Goal: Task Accomplishment & Management: Complete application form

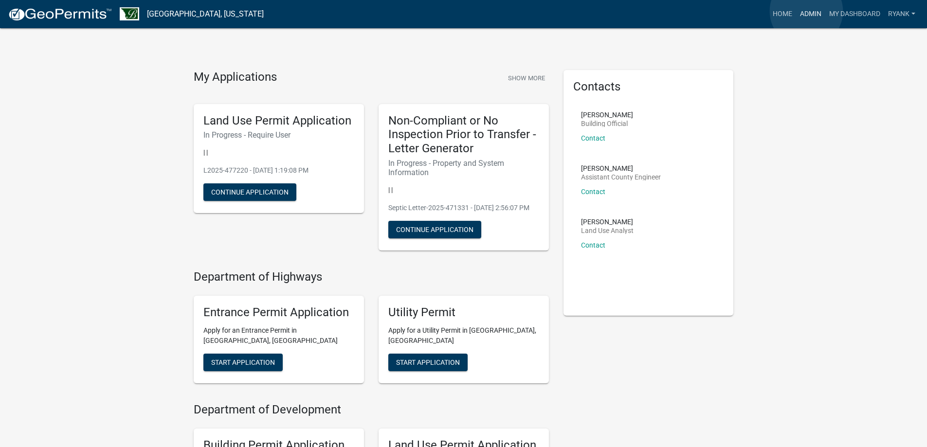
click at [806, 11] on link "Admin" at bounding box center [810, 14] width 29 height 18
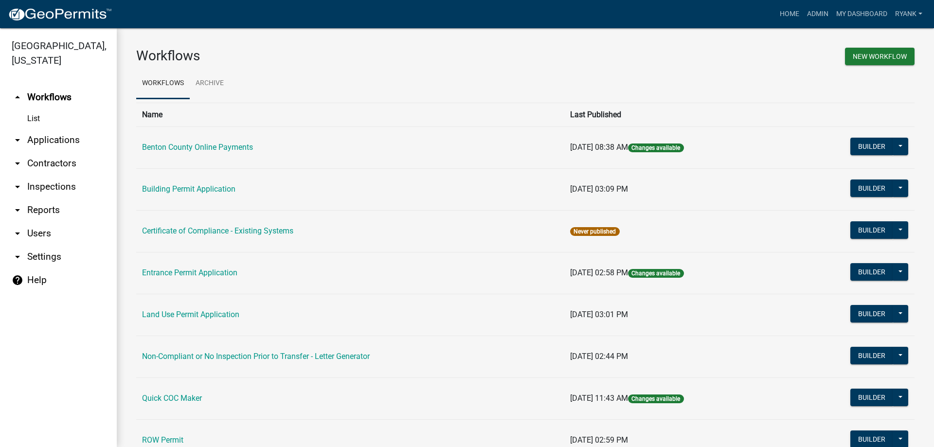
click at [78, 143] on link "arrow_drop_down Applications" at bounding box center [58, 139] width 117 height 23
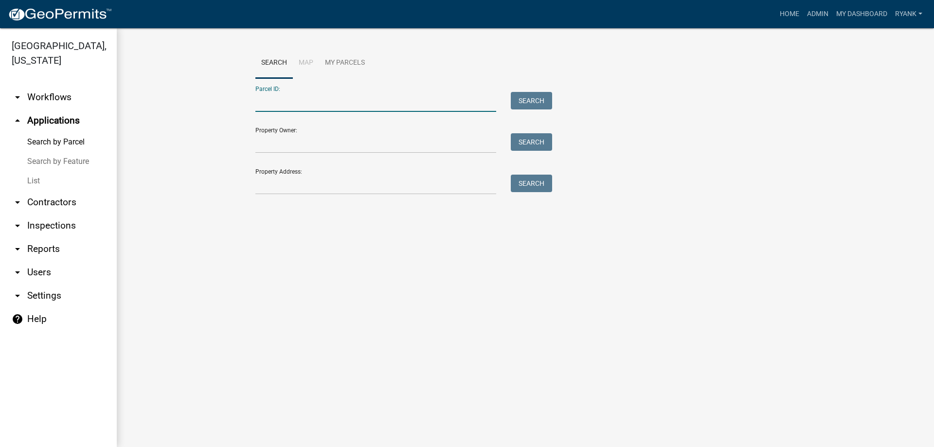
click at [276, 100] on input "Parcel ID:" at bounding box center [375, 102] width 241 height 20
type input "120011500"
click at [533, 99] on button "Search" at bounding box center [531, 101] width 41 height 18
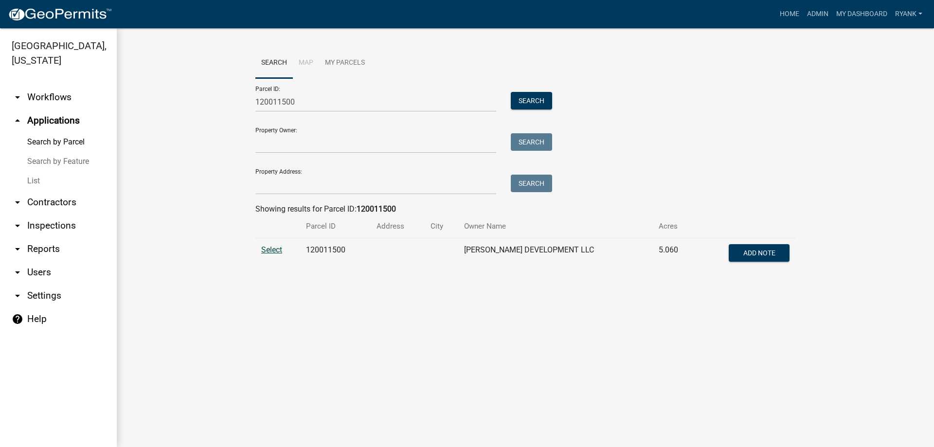
click at [272, 251] on span "Select" at bounding box center [271, 249] width 21 height 9
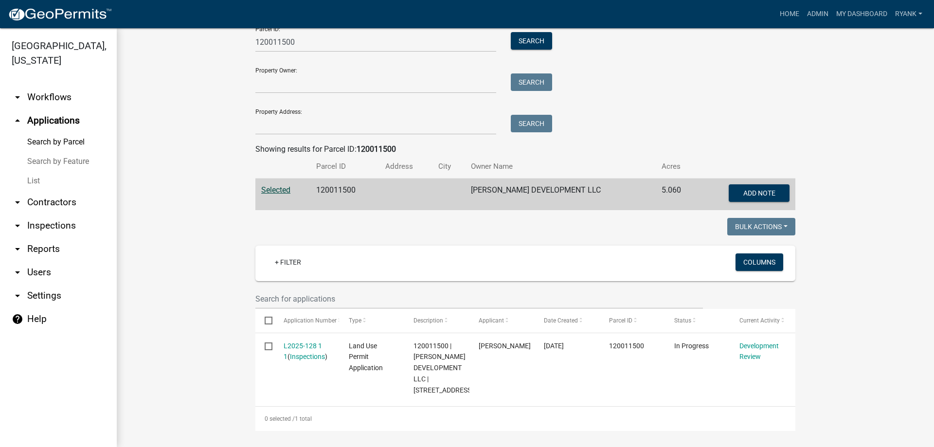
scroll to position [63, 0]
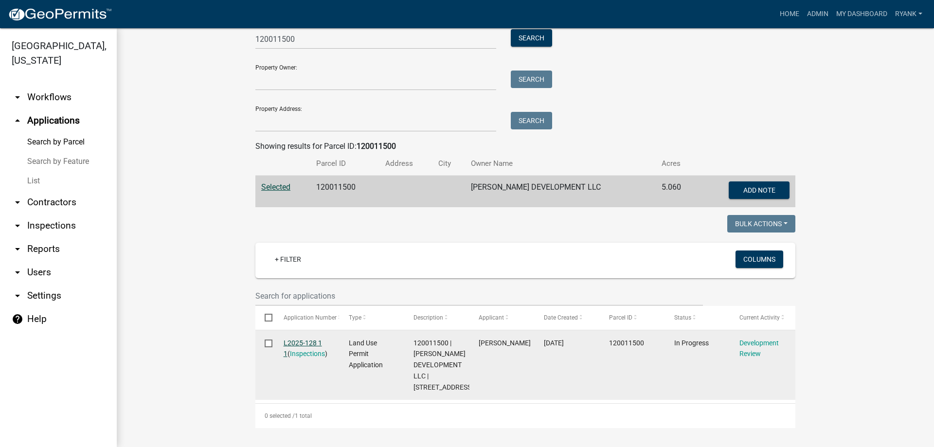
click at [291, 342] on link "L2025-128 1 1" at bounding box center [303, 348] width 38 height 19
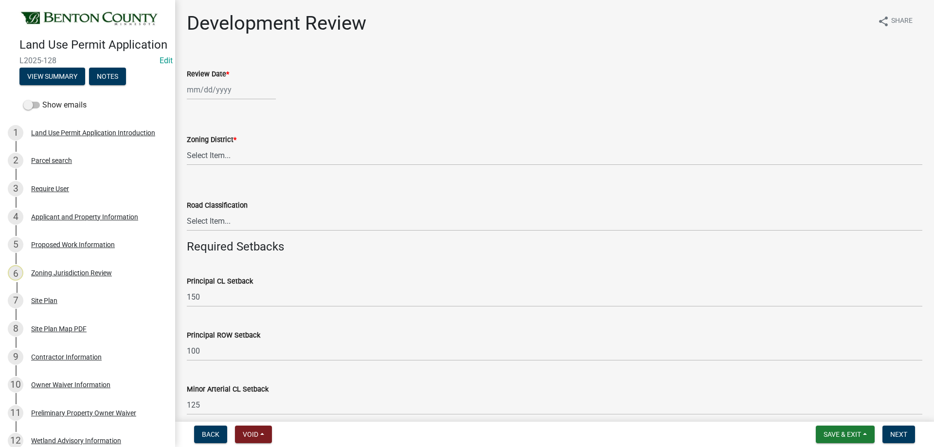
click at [236, 100] on wm-data-entity-input "Review Date *" at bounding box center [555, 82] width 736 height 54
select select "9"
select select "2025"
click at [236, 99] on div "[PERSON_NAME] Feb Mar Apr [PERSON_NAME][DATE] Oct Nov [DATE] 1526 1527 1528 152…" at bounding box center [231, 90] width 89 height 20
click at [199, 186] on div "22" at bounding box center [197, 189] width 16 height 16
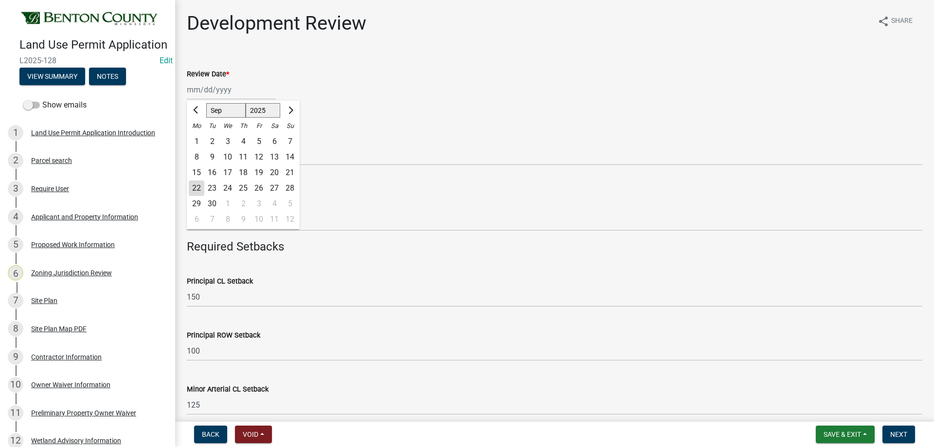
type input "[DATE]"
click at [223, 156] on select "Select Item... A B B-2 I-1 I-2 OSD/R-1 PUD R-1 R-2 R-3 R-3/MUD R-A R-S Sauk Rap…" at bounding box center [555, 155] width 736 height 20
click at [187, 145] on select "Select Item... A B B-2 I-1 I-2 OSD/R-1 PUD R-1 R-2 R-3 R-3/MUD R-A R-S Sauk Rap…" at bounding box center [555, 155] width 736 height 20
select select "d2e7867d-5e24-48c4-bfac-6c9236854e2a"
click at [220, 219] on select "Select Item... Principal [GEOGRAPHIC_DATA] completely within a cluster subdivis…" at bounding box center [555, 221] width 736 height 20
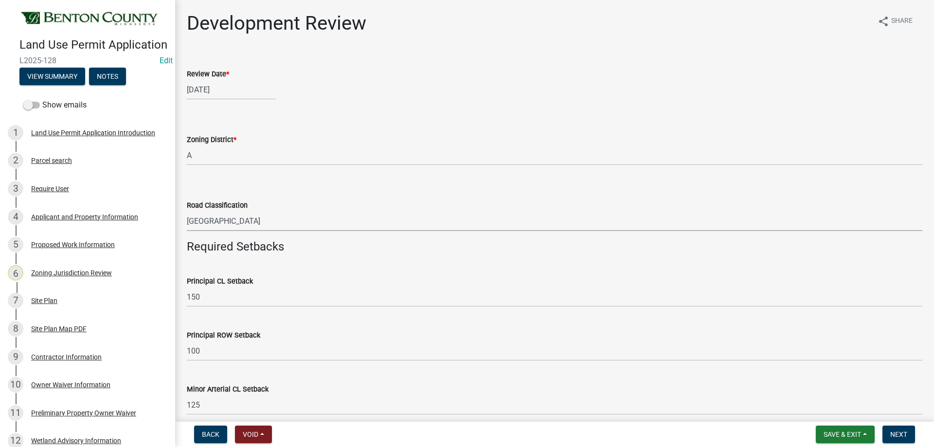
click at [187, 211] on select "Select Item... Principal [GEOGRAPHIC_DATA] completely within a cluster subdivis…" at bounding box center [555, 221] width 736 height 20
select select "934e570e-20cd-409a-8301-5c21cd859f06"
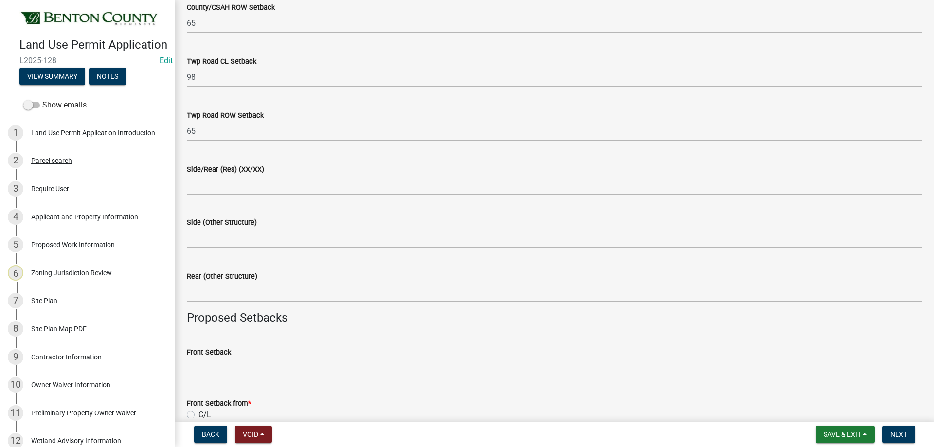
scroll to position [633, 0]
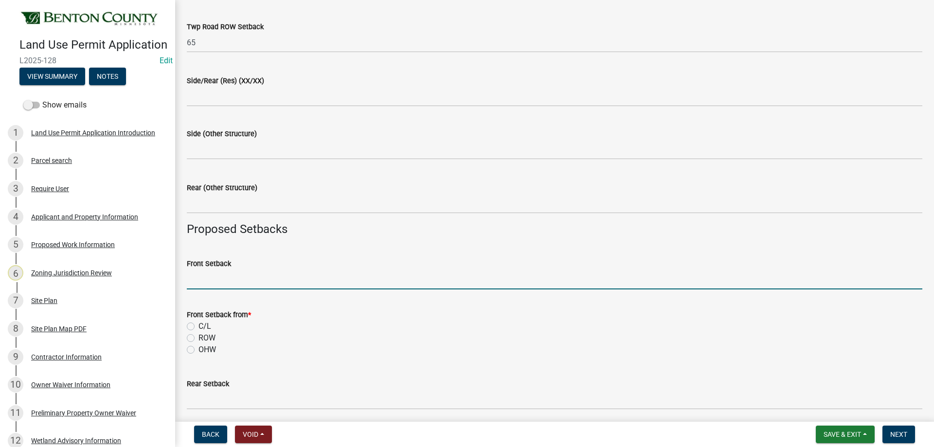
click at [222, 282] on input "Front Setback" at bounding box center [555, 280] width 736 height 20
type input "681"
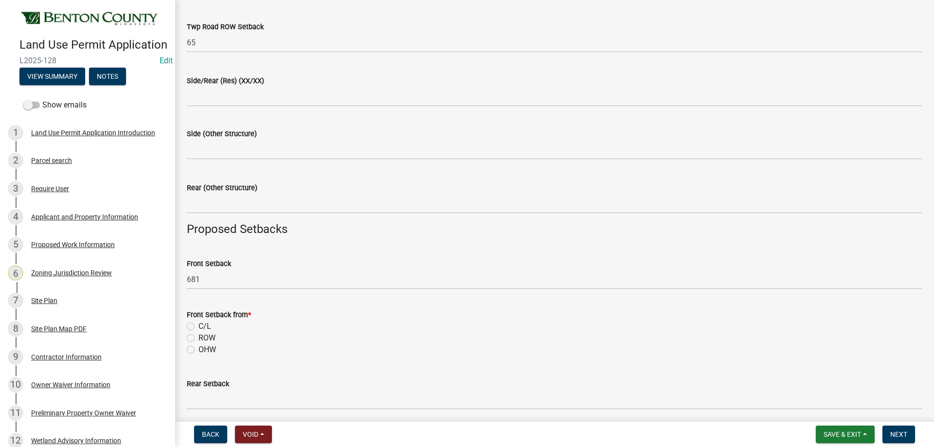
click at [196, 325] on div "C/L" at bounding box center [555, 327] width 736 height 12
click at [199, 325] on label "C/L" at bounding box center [205, 327] width 13 height 12
click at [199, 325] on input "C/L" at bounding box center [202, 324] width 6 height 6
radio input "true"
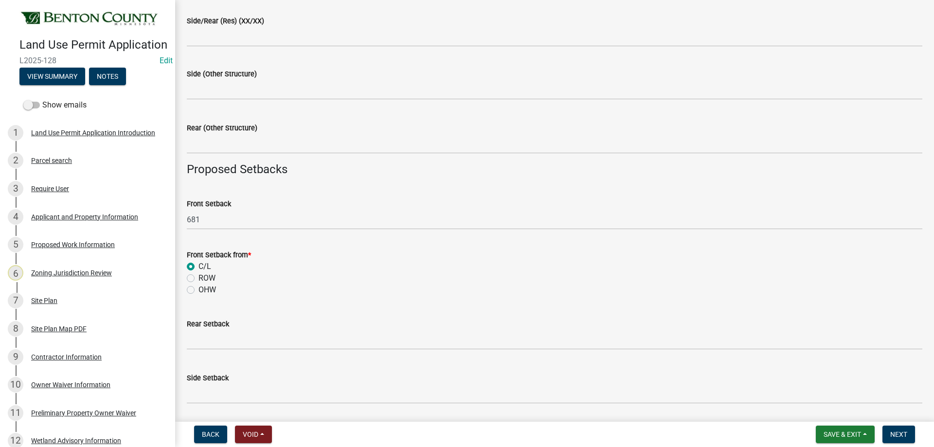
scroll to position [730, 0]
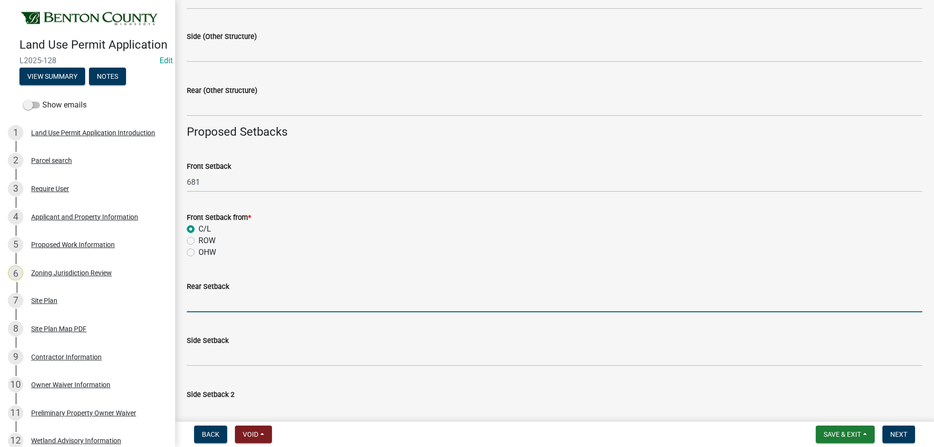
click at [201, 302] on input "text" at bounding box center [555, 302] width 736 height 20
type input "489"
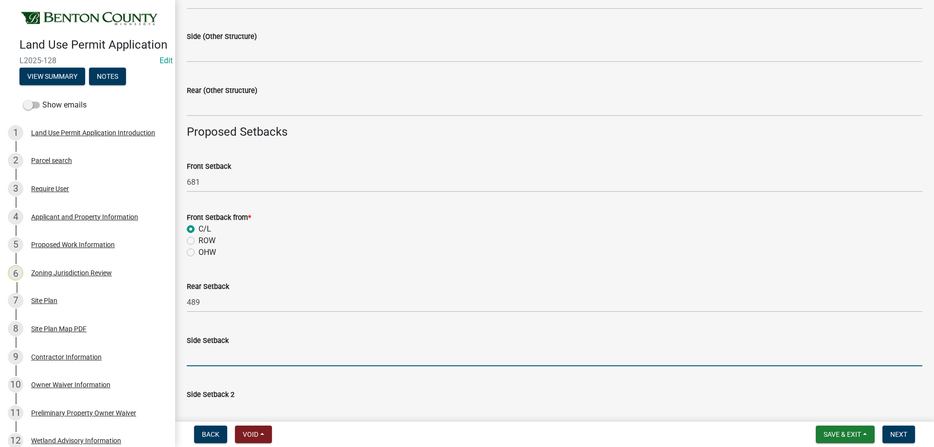
click at [196, 350] on input "text" at bounding box center [555, 356] width 736 height 20
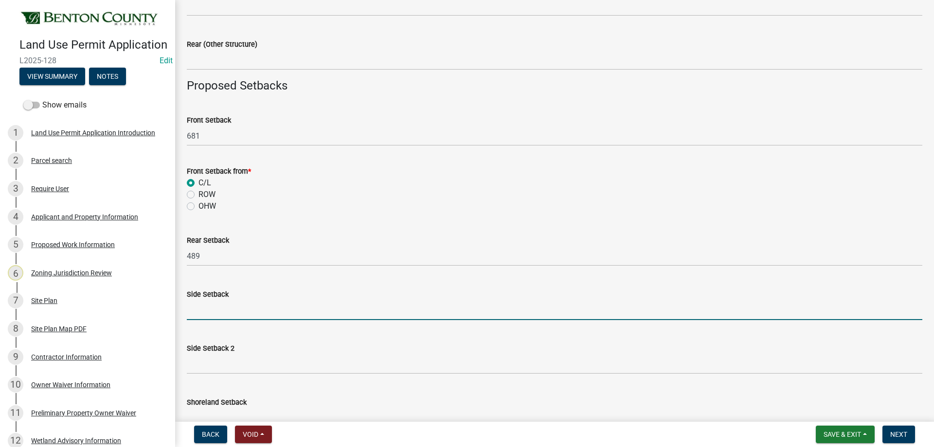
scroll to position [827, 0]
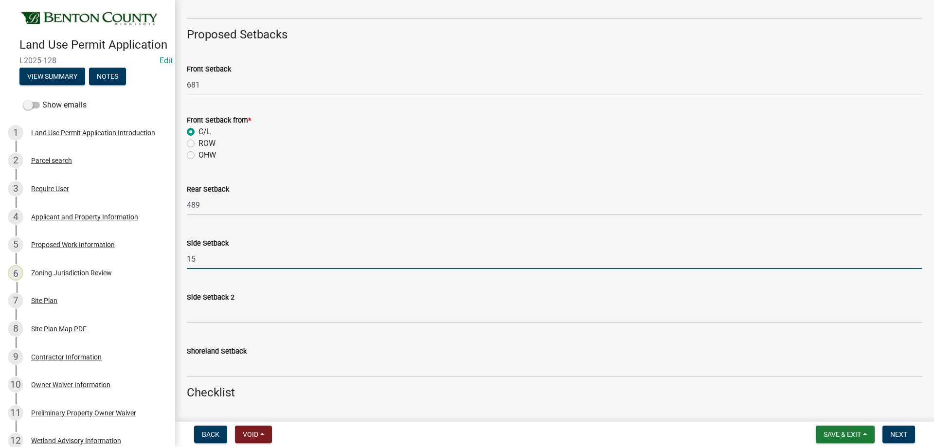
type input "15"
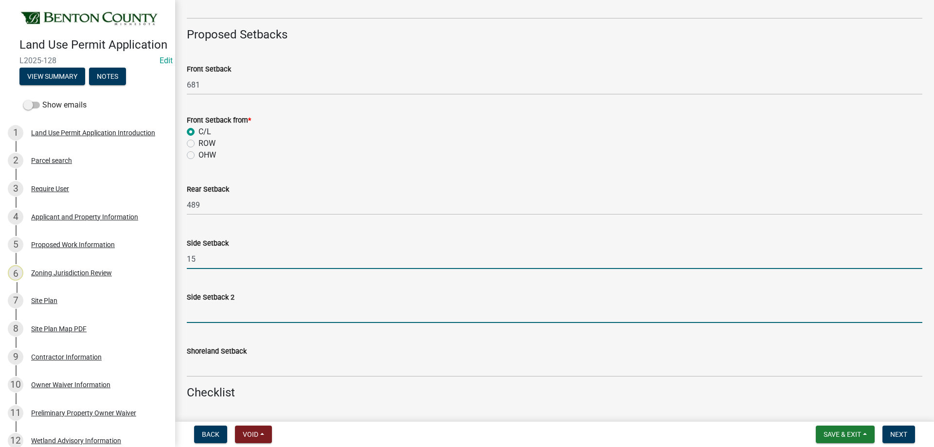
click at [207, 314] on input "text" at bounding box center [555, 313] width 736 height 20
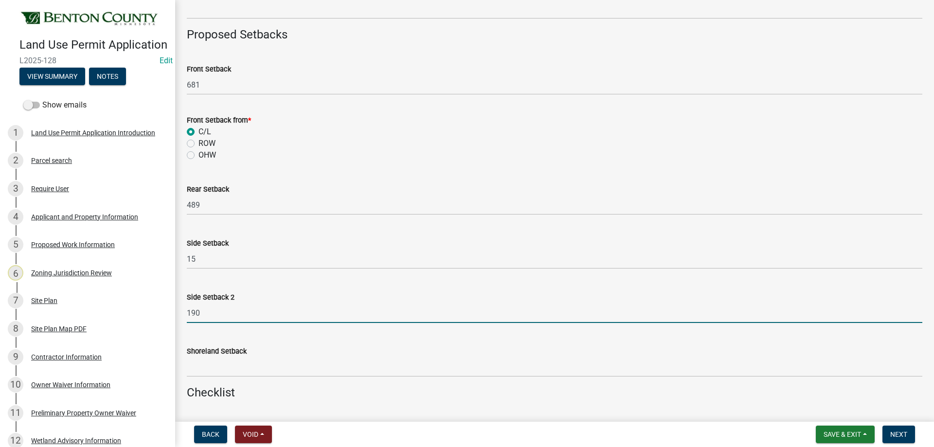
type input "190"
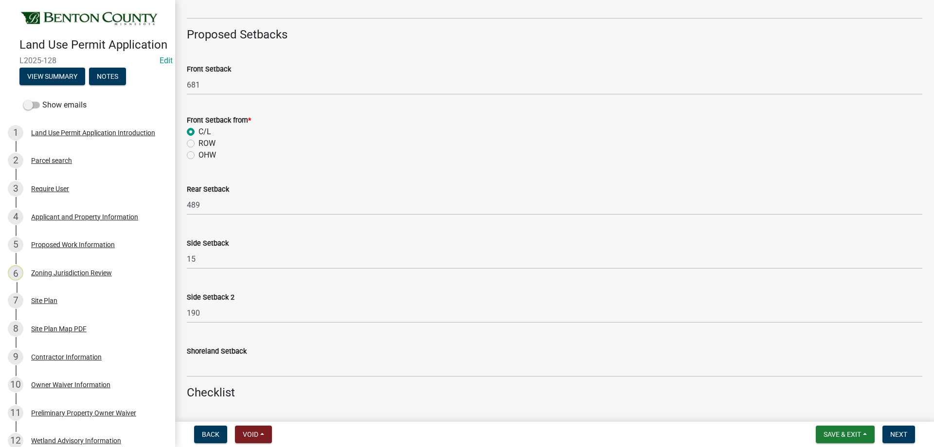
click at [303, 244] on div "Side Setback" at bounding box center [555, 243] width 736 height 12
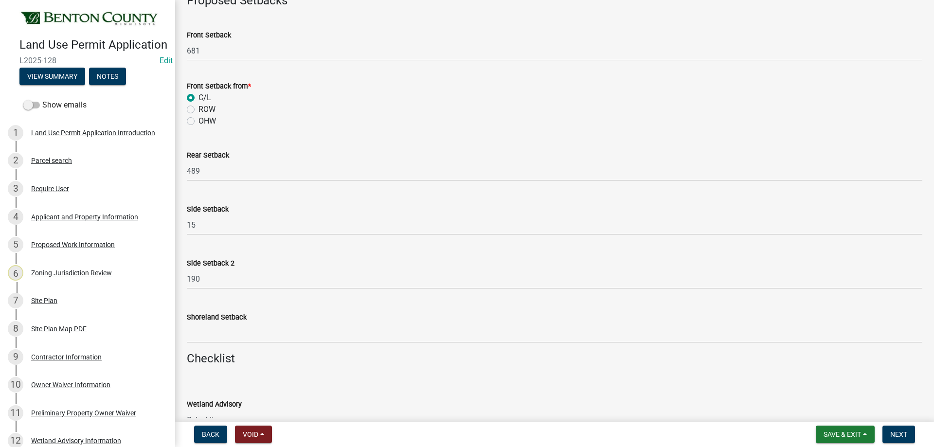
scroll to position [876, 0]
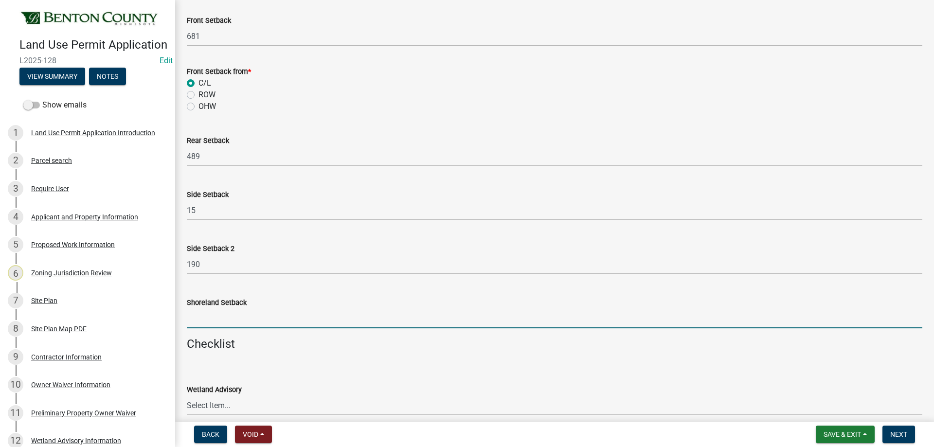
click at [200, 319] on input "text" at bounding box center [555, 319] width 736 height 20
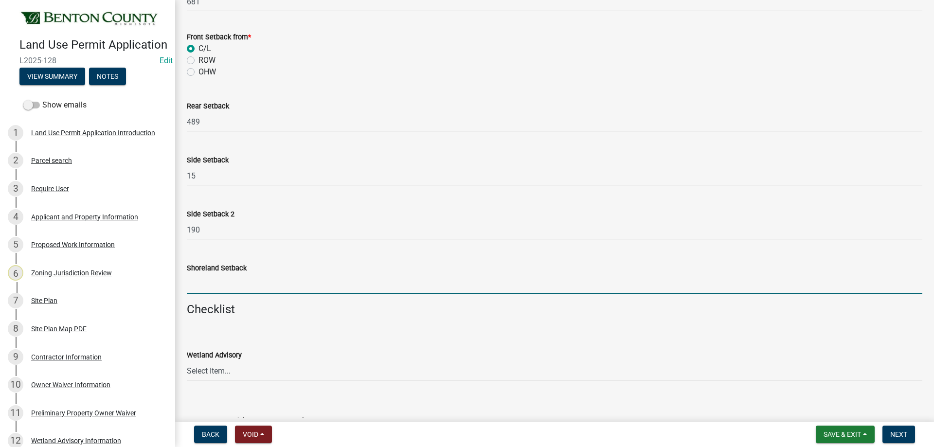
scroll to position [973, 0]
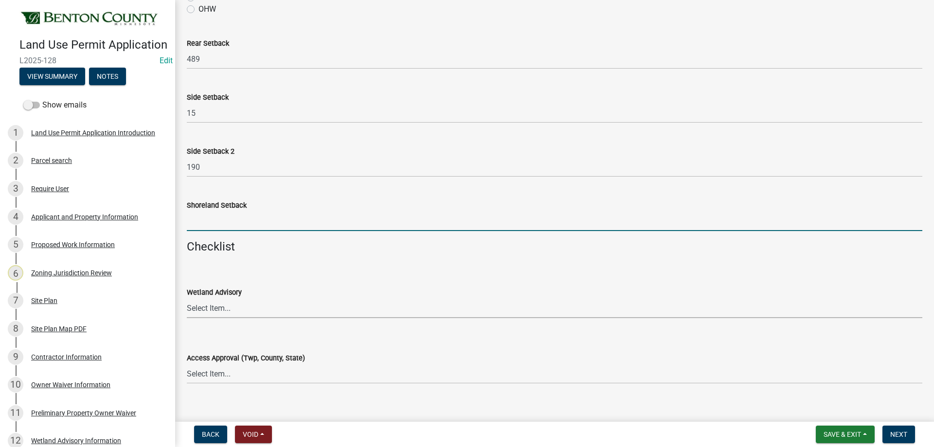
click at [196, 308] on select "Select Item... Yes No OK N/A" at bounding box center [555, 308] width 736 height 20
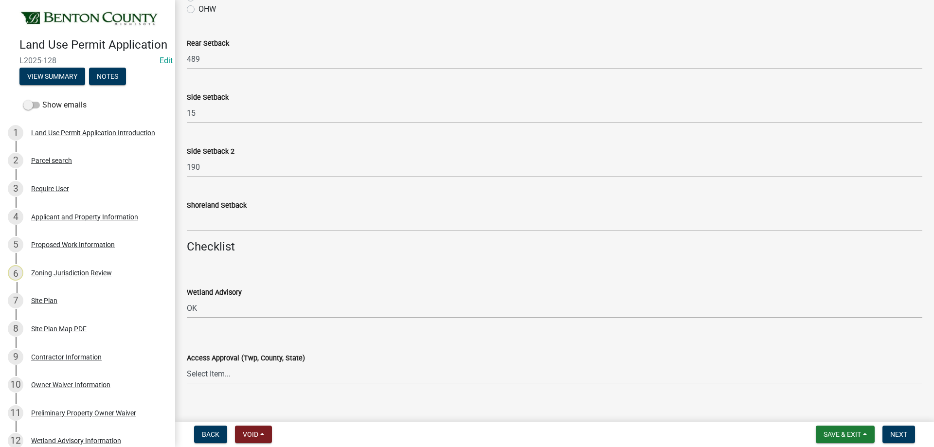
click at [187, 298] on select "Select Item... Yes No OK N/A" at bounding box center [555, 308] width 736 height 20
click at [217, 316] on select "Select Item... Yes No OK N/A" at bounding box center [555, 308] width 736 height 20
click at [187, 298] on select "Select Item... Yes No OK N/A" at bounding box center [555, 308] width 736 height 20
click at [219, 307] on select "Select Item... Yes No OK N/A" at bounding box center [555, 308] width 736 height 20
click at [187, 298] on select "Select Item... Yes No OK N/A" at bounding box center [555, 308] width 736 height 20
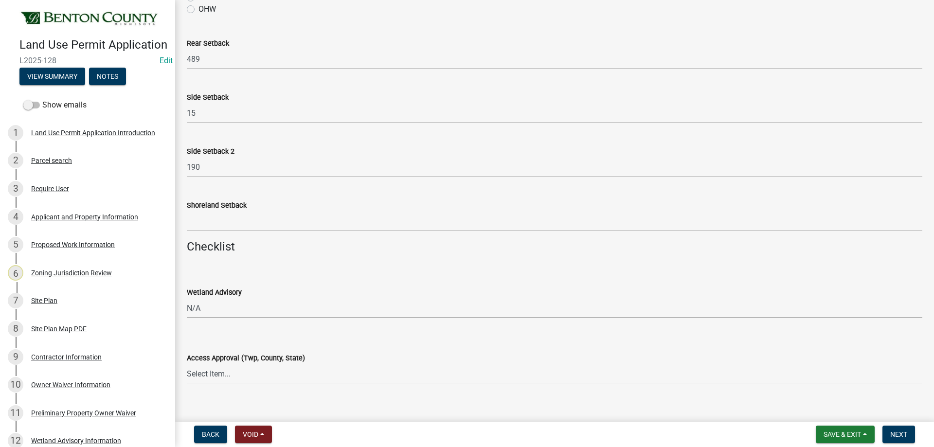
select select "886b3fcf-7535-4eb7-bda7-c47490aa8987"
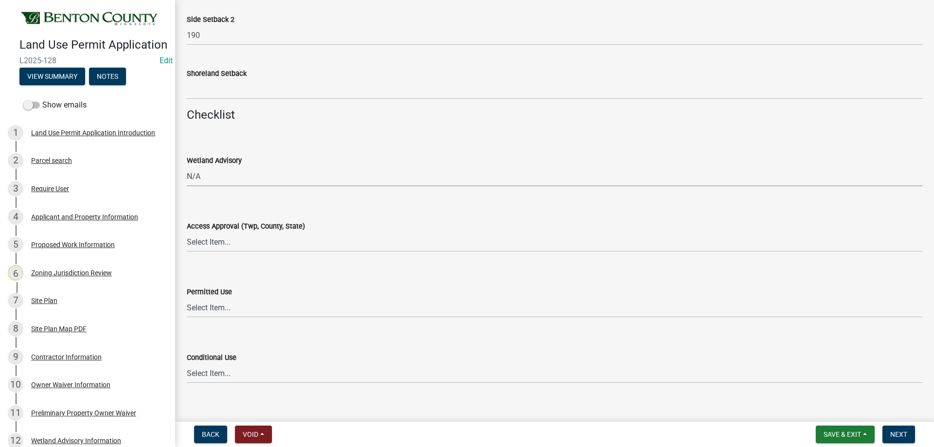
scroll to position [1119, 0]
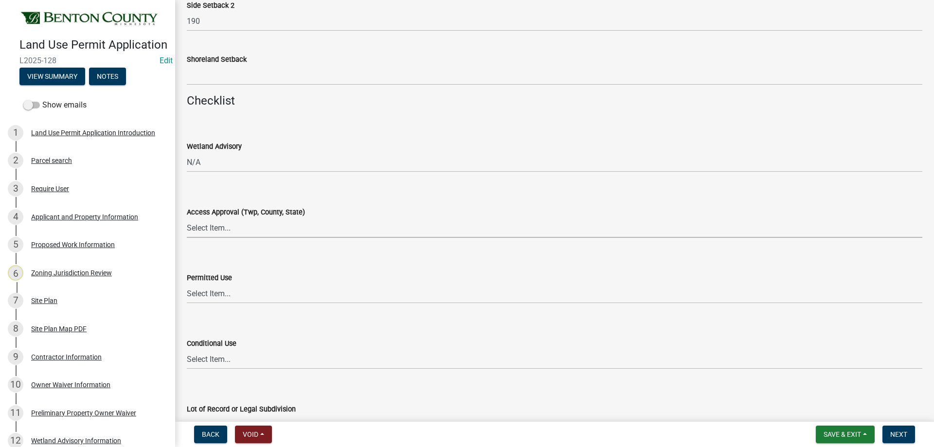
click at [228, 235] on select "Select Item... Yes No OK N/A" at bounding box center [555, 228] width 736 height 20
click at [187, 218] on select "Select Item... Yes No OK N/A" at bounding box center [555, 228] width 736 height 20
select select "29e042a6-806b-4b88-8ad4-222f55a74e1f"
click at [217, 296] on select "Select Item... Yes No OK N/A" at bounding box center [555, 294] width 736 height 20
click at [187, 284] on select "Select Item... Yes No OK N/A" at bounding box center [555, 294] width 736 height 20
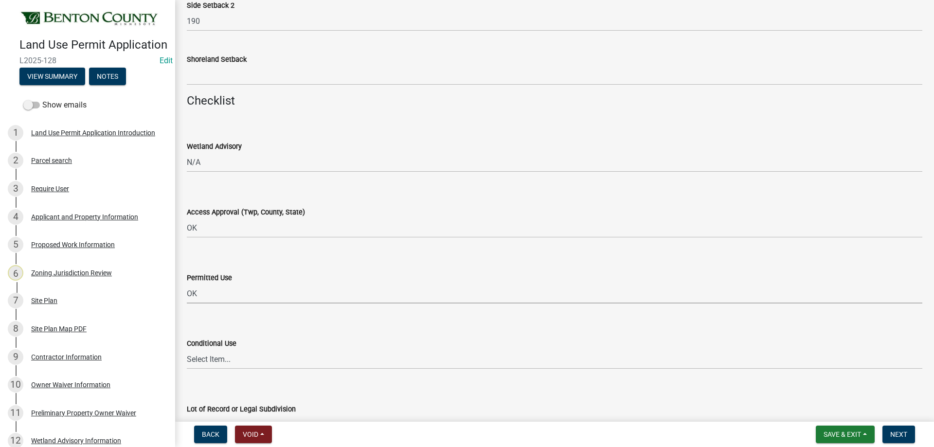
select select "29e042a6-806b-4b88-8ad4-222f55a74e1f"
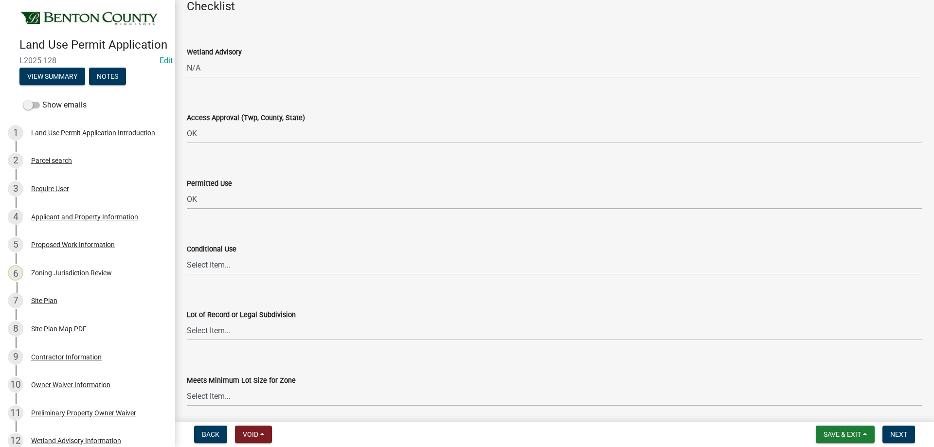
scroll to position [1217, 0]
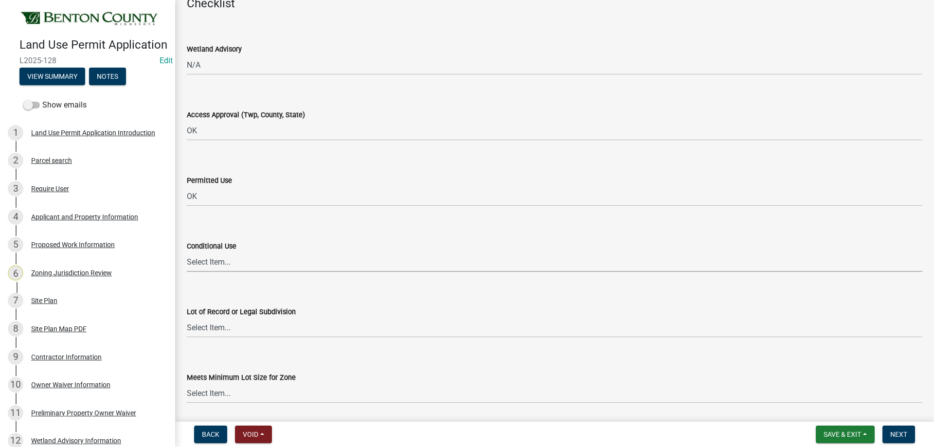
click at [201, 261] on select "Select Item... Yes No OK N/A" at bounding box center [555, 262] width 736 height 20
click at [187, 252] on select "Select Item... Yes No OK N/A" at bounding box center [555, 262] width 736 height 20
select select "29e042a6-806b-4b88-8ad4-222f55a74e1f"
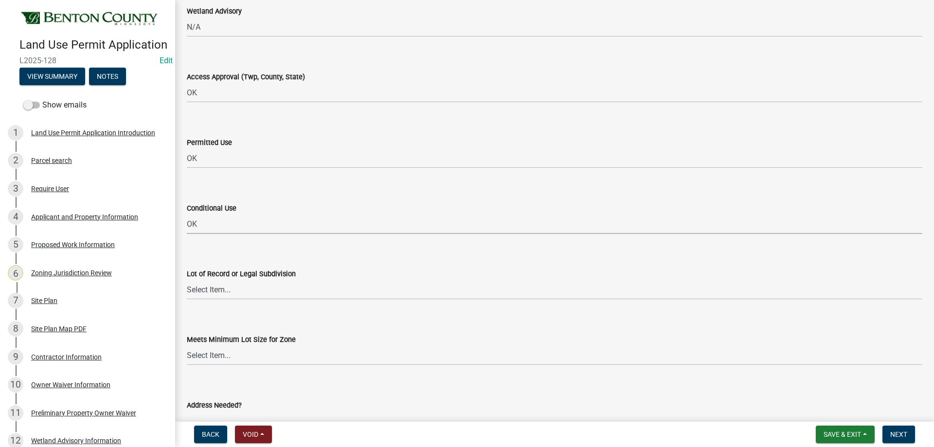
scroll to position [1265, 0]
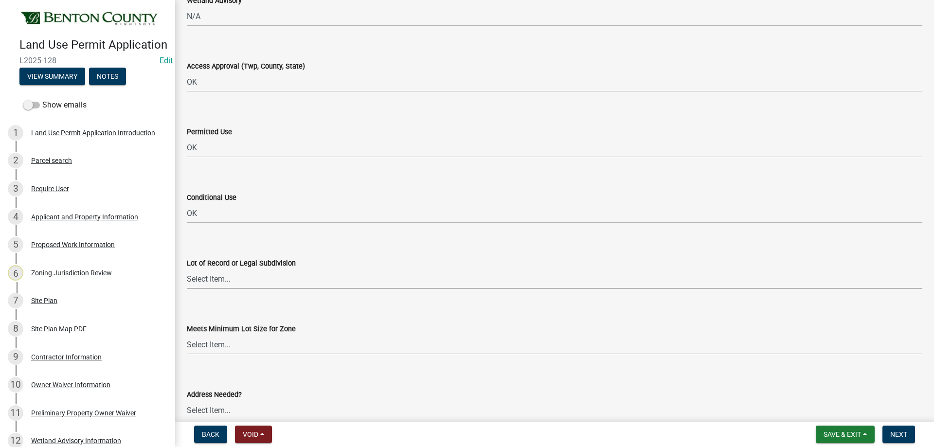
click at [216, 280] on select "Select Item... Yes No OK N/A" at bounding box center [555, 279] width 736 height 20
click at [187, 269] on select "Select Item... Yes No OK N/A" at bounding box center [555, 279] width 736 height 20
select select "29e042a6-806b-4b88-8ad4-222f55a74e1f"
click at [211, 349] on select "Select Item... Yes No OK N/A" at bounding box center [555, 345] width 736 height 20
click at [187, 335] on select "Select Item... Yes No OK N/A" at bounding box center [555, 345] width 736 height 20
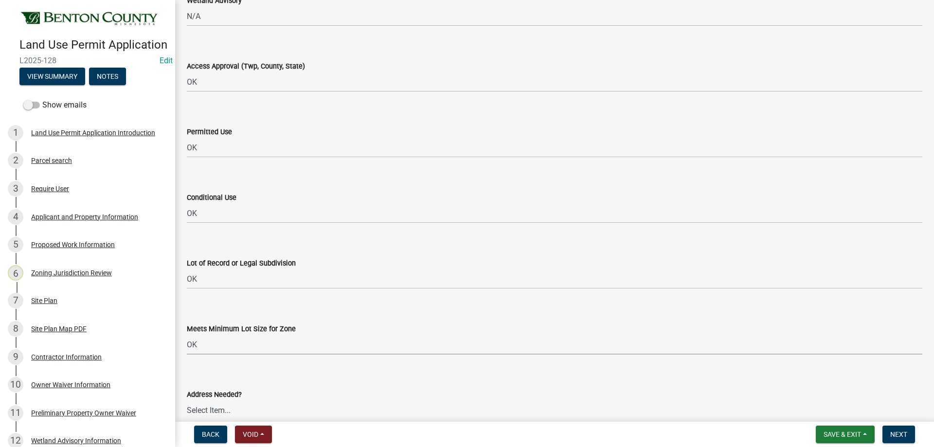
select select "29e042a6-806b-4b88-8ad4-222f55a74e1f"
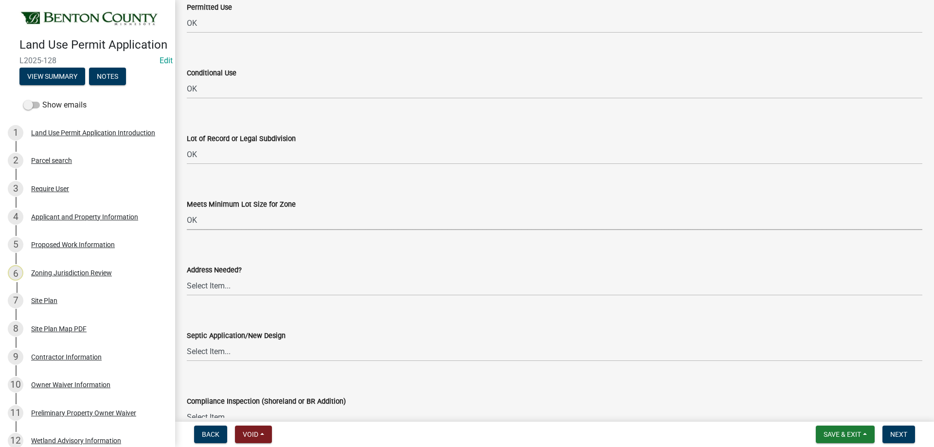
scroll to position [1411, 0]
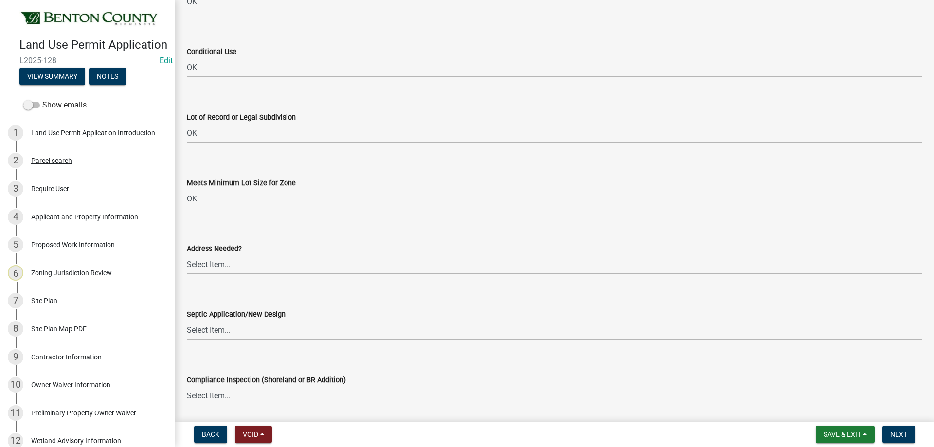
click at [206, 263] on select "Select Item... Yes No OK N/A" at bounding box center [555, 264] width 736 height 20
click at [187, 254] on select "Select Item... Yes No OK N/A" at bounding box center [555, 264] width 736 height 20
select select "445341f5-2b7a-4e9a-a8a7-43788b572440"
click at [221, 332] on select "Select Item... Yes No OK N/A" at bounding box center [555, 330] width 736 height 20
click at [187, 320] on select "Select Item... Yes No OK N/A" at bounding box center [555, 330] width 736 height 20
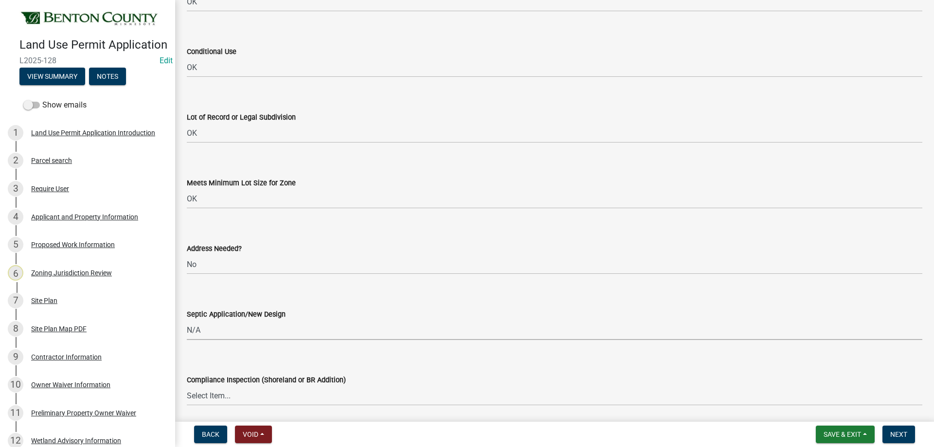
select select "886b3fcf-7535-4eb7-bda7-c47490aa8987"
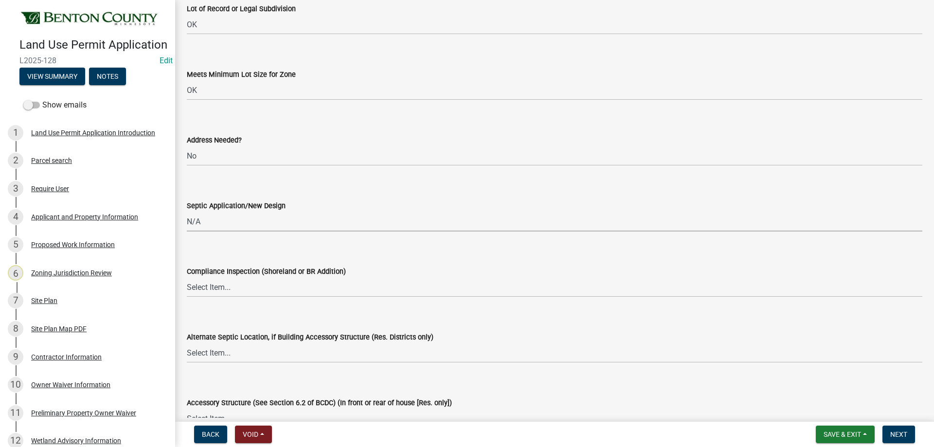
scroll to position [1557, 0]
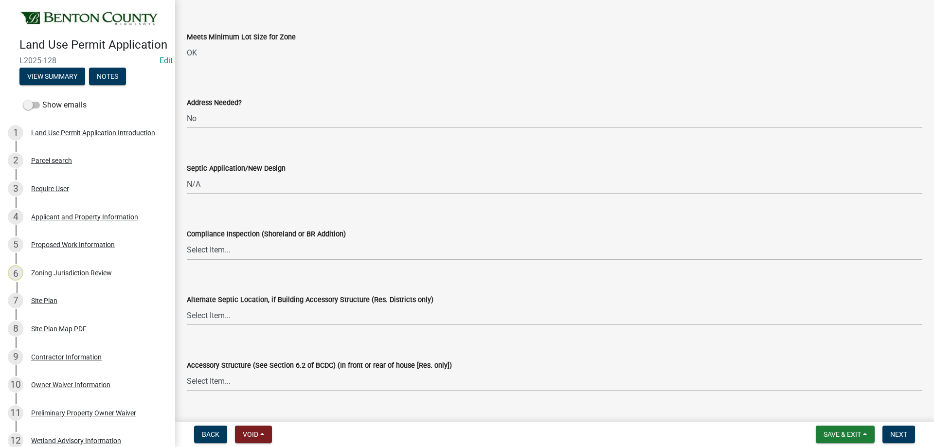
click at [215, 246] on select "Select Item... Yes No OK N/A" at bounding box center [555, 250] width 736 height 20
click at [187, 240] on select "Select Item... Yes No OK N/A" at bounding box center [555, 250] width 736 height 20
click at [214, 258] on select "Select Item... Yes No OK N/A" at bounding box center [555, 250] width 736 height 20
click at [187, 240] on select "Select Item... Yes No OK N/A" at bounding box center [555, 250] width 736 height 20
select select "445341f5-2b7a-4e9a-a8a7-43788b572440"
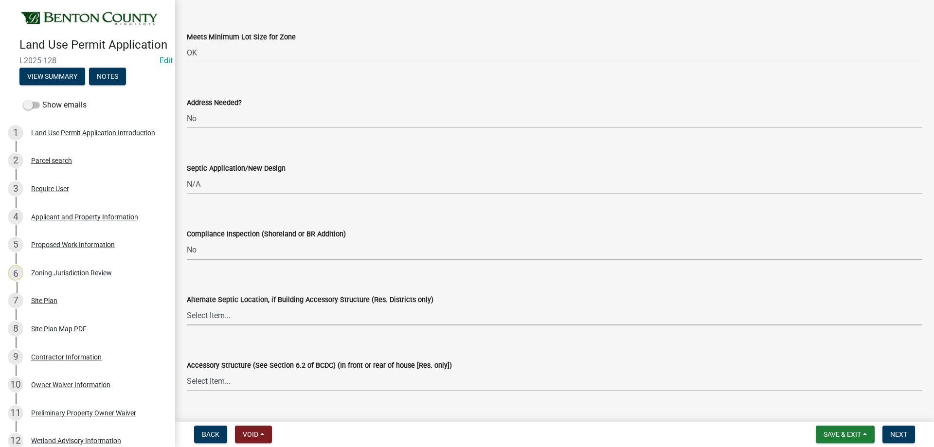
click at [222, 312] on select "Select Item... Yes No OK N/A" at bounding box center [555, 316] width 736 height 20
click at [187, 306] on select "Select Item... Yes No OK N/A" at bounding box center [555, 316] width 736 height 20
select select "445341f5-2b7a-4e9a-a8a7-43788b572440"
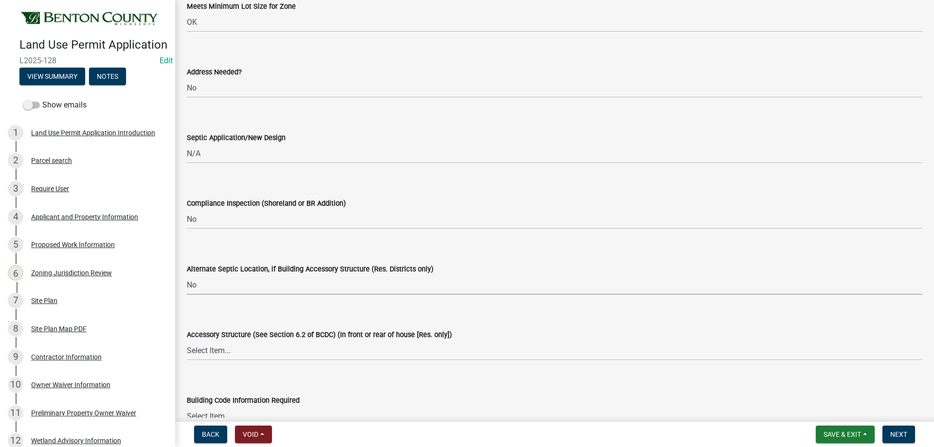
scroll to position [1703, 0]
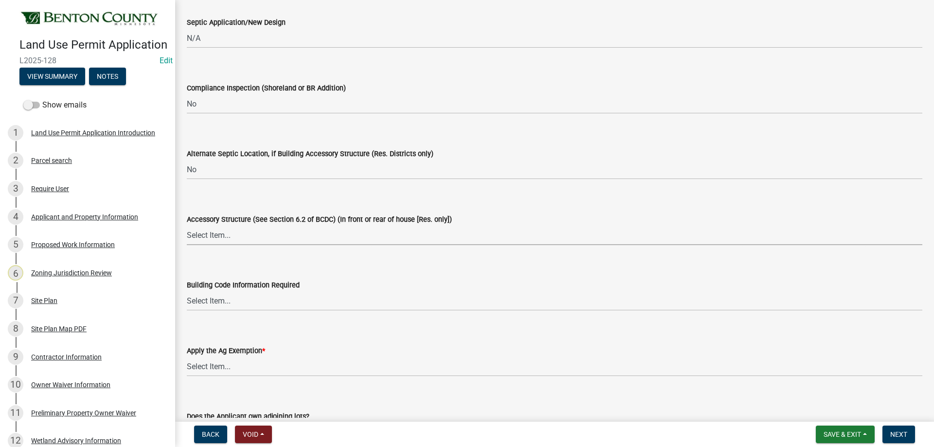
click at [212, 237] on select "Select Item... Yes No OK N/A" at bounding box center [555, 235] width 736 height 20
click at [187, 225] on select "Select Item... Yes No OK N/A" at bounding box center [555, 235] width 736 height 20
select select "72748fc4-3f0a-45e2-b467-dc37e2b15731"
click at [232, 307] on select "Select Item... Yes No OK N/A" at bounding box center [555, 301] width 736 height 20
click at [187, 291] on select "Select Item... Yes No OK N/A" at bounding box center [555, 301] width 736 height 20
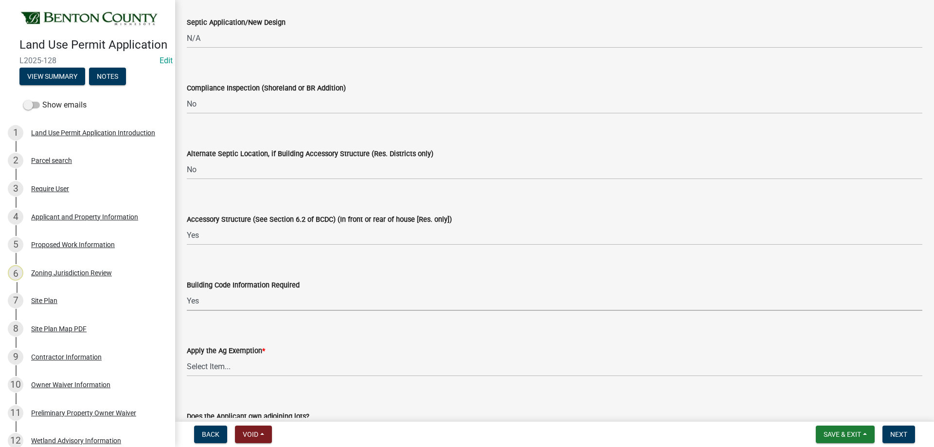
select select "72748fc4-3f0a-45e2-b467-dc37e2b15731"
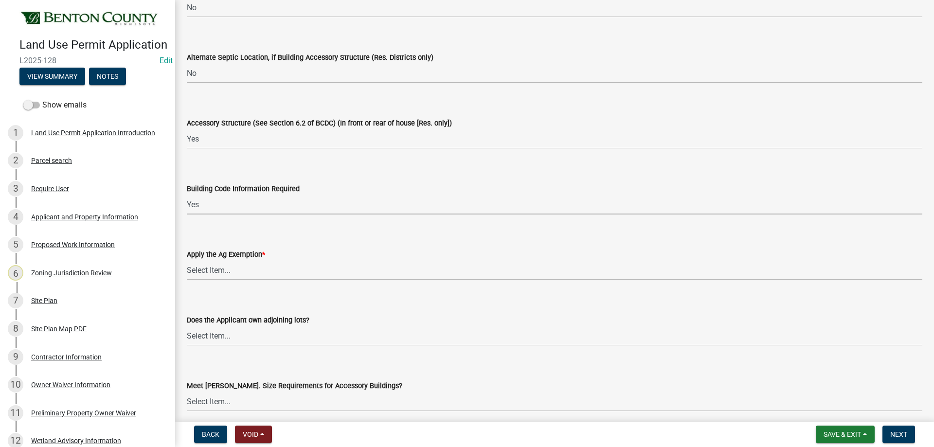
scroll to position [1800, 0]
click at [213, 265] on select "Select Item... Yes No" at bounding box center [555, 269] width 736 height 20
click at [187, 259] on select "Select Item... Yes No" at bounding box center [555, 269] width 736 height 20
select select "523f7e88-fc73-440c-a56f-38c702f7ffe1"
click at [215, 337] on select "Select Item... Yes No OK N/A" at bounding box center [555, 335] width 736 height 20
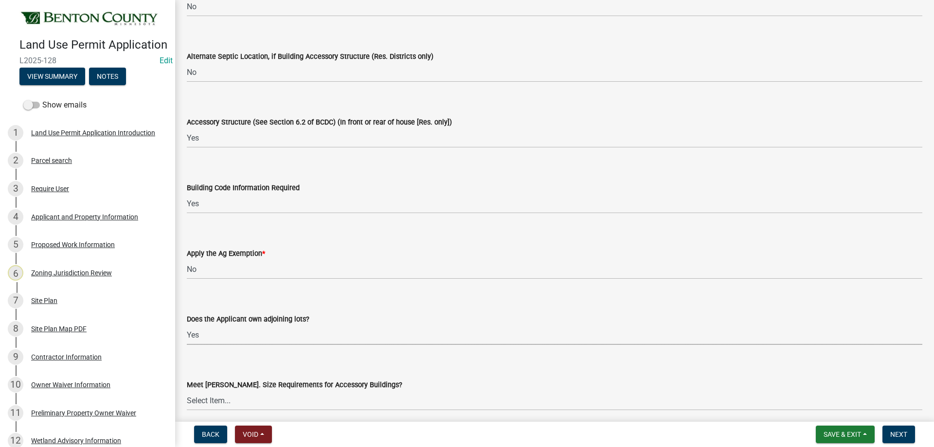
click at [187, 325] on select "Select Item... Yes No OK N/A" at bounding box center [555, 335] width 736 height 20
select select "72748fc4-3f0a-45e2-b467-dc37e2b15731"
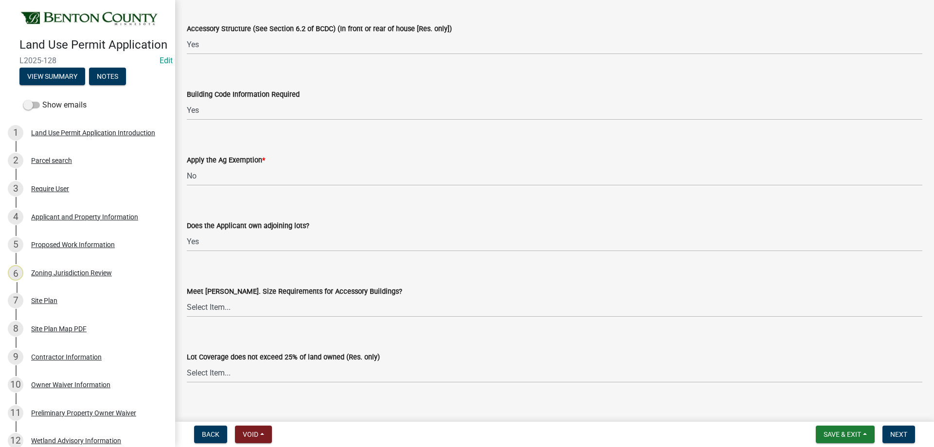
scroll to position [1898, 0]
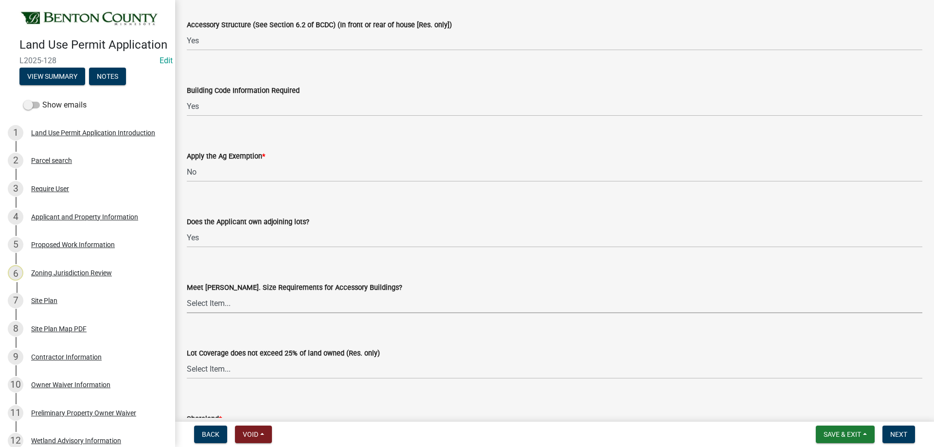
click at [229, 301] on select "Select Item... Yes No OK N/A" at bounding box center [555, 303] width 736 height 20
click at [187, 293] on select "Select Item... Yes No OK N/A" at bounding box center [555, 303] width 736 height 20
select select "29e042a6-806b-4b88-8ad4-222f55a74e1f"
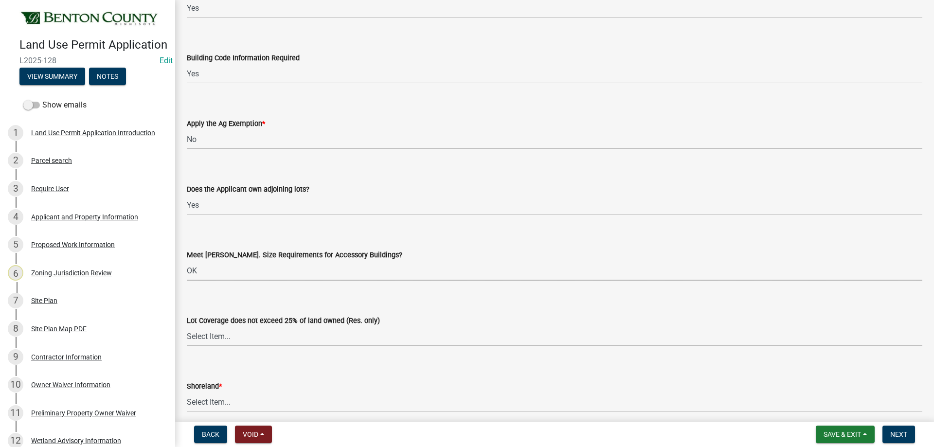
scroll to position [1946, 0]
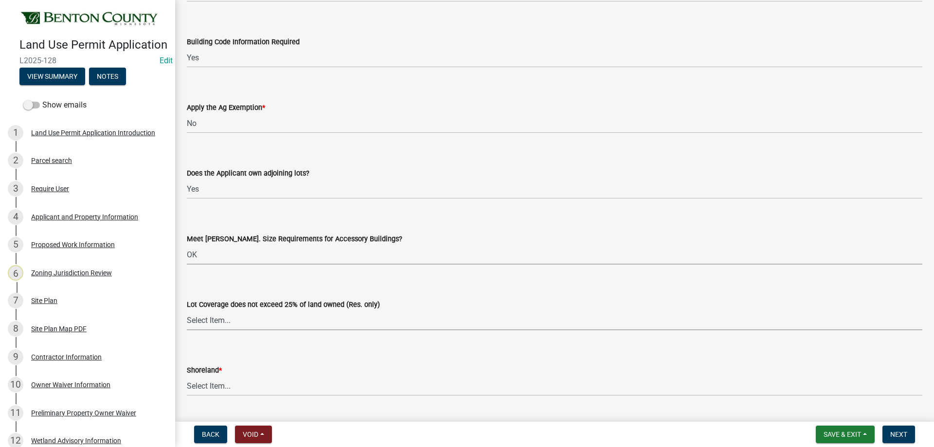
click at [217, 321] on select "Select Item... Yes No OK N/A" at bounding box center [555, 320] width 736 height 20
click at [187, 310] on select "Select Item... Yes No OK N/A" at bounding box center [555, 320] width 736 height 20
select select "29e042a6-806b-4b88-8ad4-222f55a74e1f"
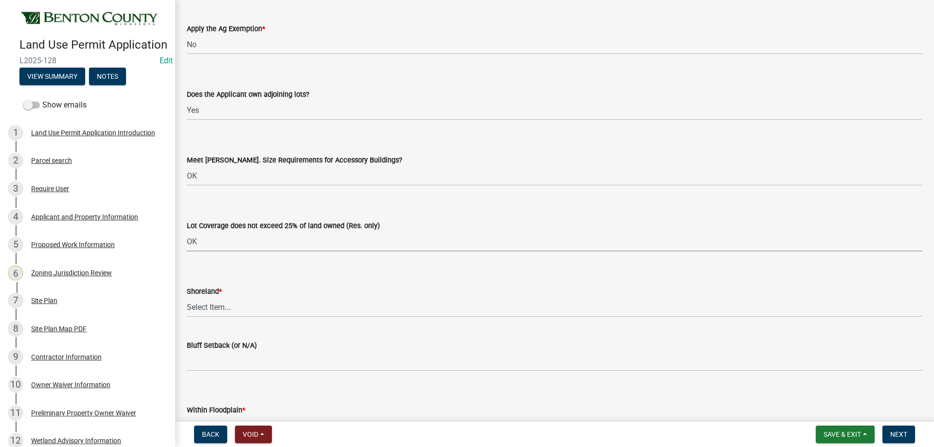
scroll to position [2044, 0]
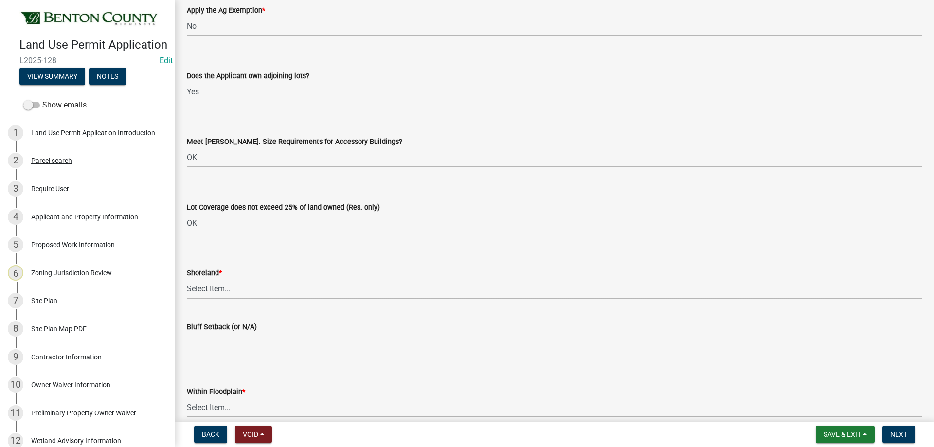
click at [210, 288] on select "Select Item... Yes No OK N/A" at bounding box center [555, 289] width 736 height 20
click at [240, 287] on select "Select Item... Yes No OK N/A" at bounding box center [555, 289] width 736 height 20
click at [187, 279] on select "Select Item... Yes No OK N/A" at bounding box center [555, 289] width 736 height 20
select select "445341f5-2b7a-4e9a-a8a7-43788b572440"
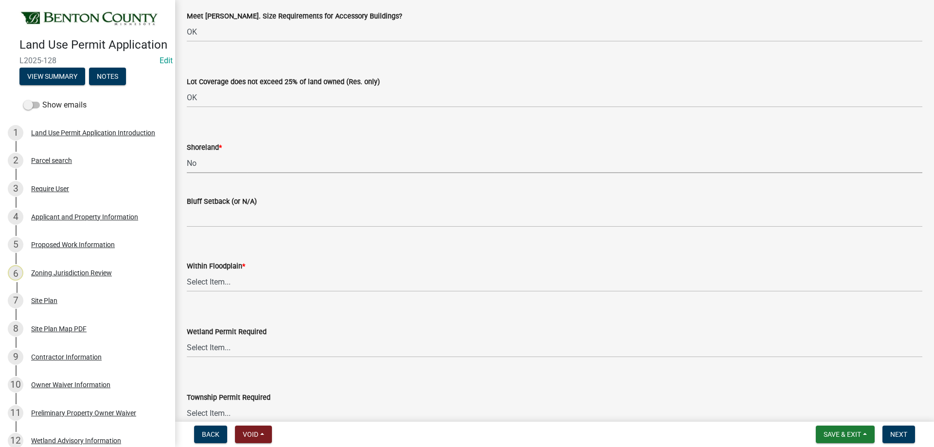
scroll to position [2190, 0]
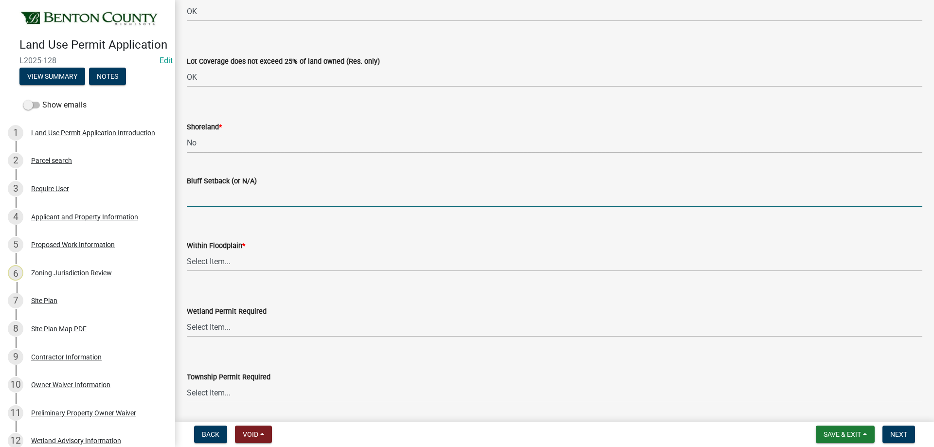
click at [220, 201] on input "Bluff Setback (or N/A)" at bounding box center [555, 197] width 736 height 20
type input "n"
type input "N/A"
click at [227, 261] on select "Select Item... Yes No OK N/A" at bounding box center [555, 262] width 736 height 20
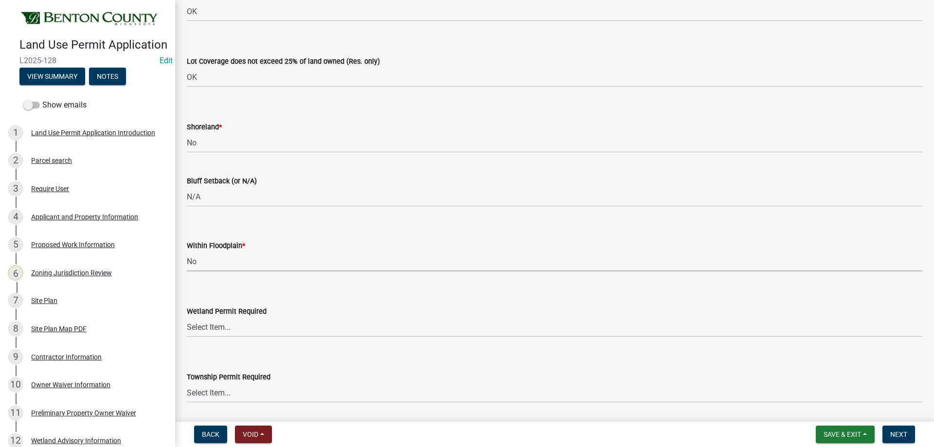
click at [187, 252] on select "Select Item... Yes No OK N/A" at bounding box center [555, 262] width 736 height 20
select select "445341f5-2b7a-4e9a-a8a7-43788b572440"
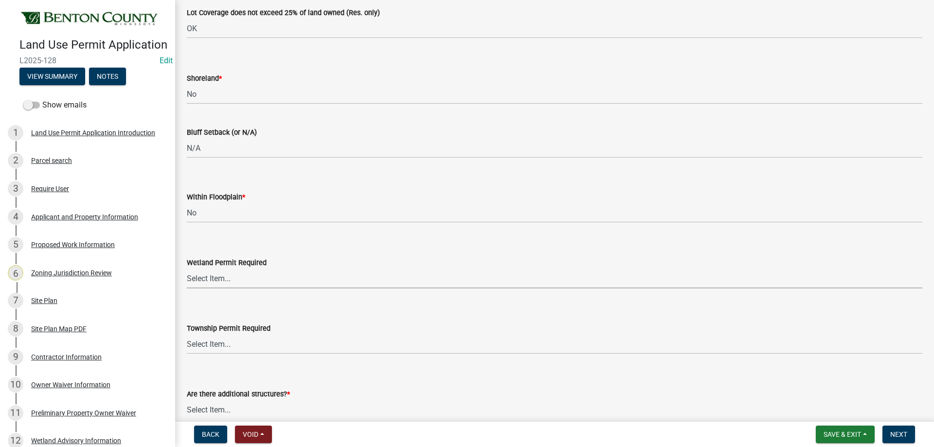
click at [219, 277] on select "Select Item... Yes No" at bounding box center [555, 279] width 736 height 20
click at [187, 269] on select "Select Item... Yes No" at bounding box center [555, 279] width 736 height 20
select select "58818da3-c200-45fa-b10d-5f5c42909306"
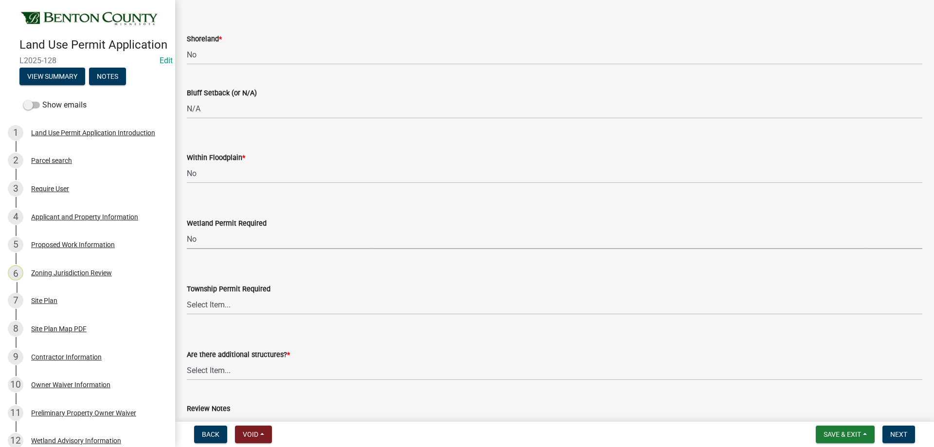
scroll to position [2336, 0]
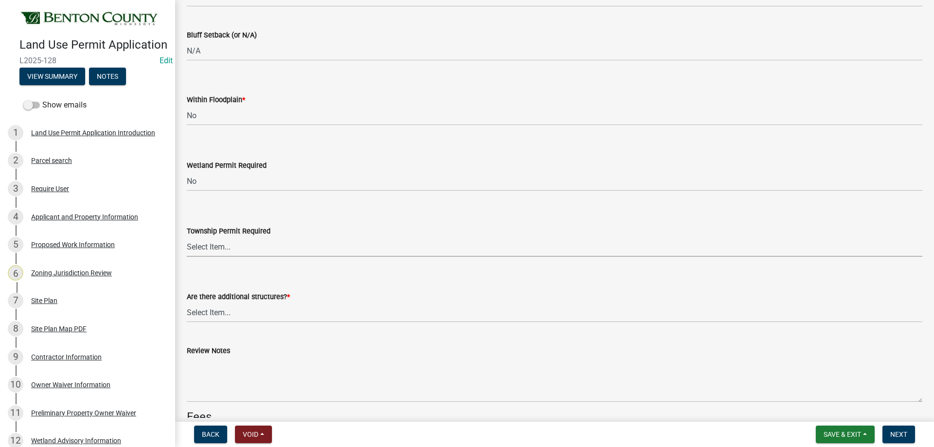
click at [216, 248] on select "Select Item... Yes No" at bounding box center [555, 247] width 736 height 20
click at [187, 237] on select "Select Item... Yes No" at bounding box center [555, 247] width 736 height 20
select select "7580ef43-c040-4c87-9f88-a96ec257e226"
click at [227, 317] on select "Select Item... Yes No" at bounding box center [555, 313] width 736 height 20
click at [187, 303] on select "Select Item... Yes No" at bounding box center [555, 313] width 736 height 20
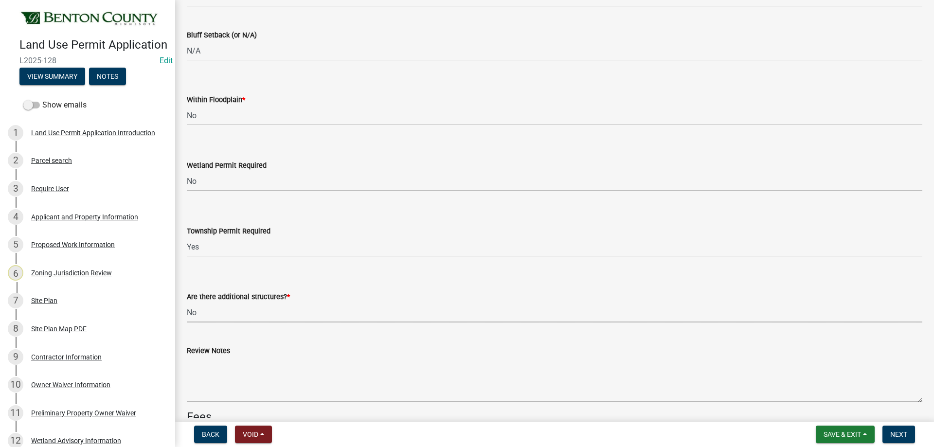
select select "3b637cc4-ed0a-4d27-997c-adf22bb05159"
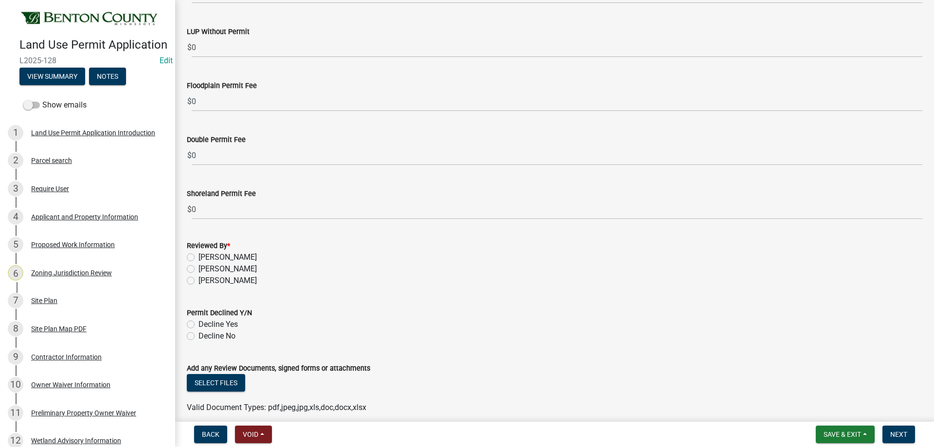
scroll to position [2960, 0]
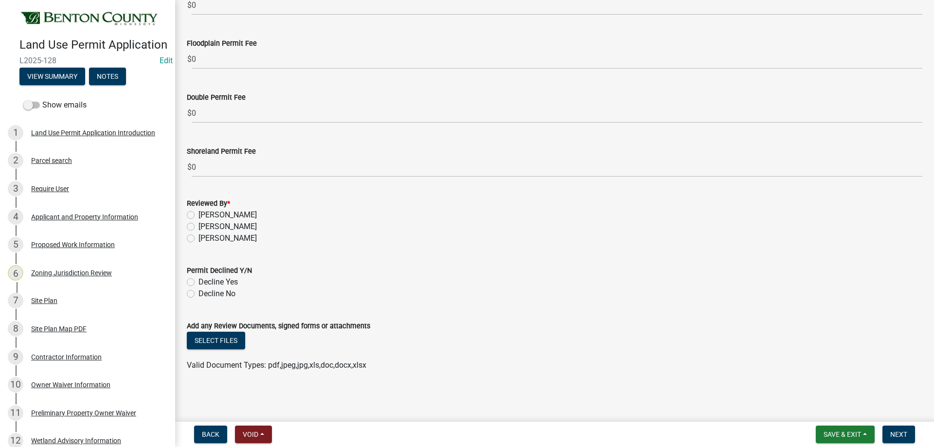
click at [199, 237] on label "[PERSON_NAME]" at bounding box center [228, 239] width 58 height 12
click at [199, 237] on input "[PERSON_NAME]" at bounding box center [202, 236] width 6 height 6
radio input "true"
click at [199, 281] on label "Decline Yes" at bounding box center [218, 282] width 39 height 12
click at [199, 281] on input "Decline Yes" at bounding box center [202, 279] width 6 height 6
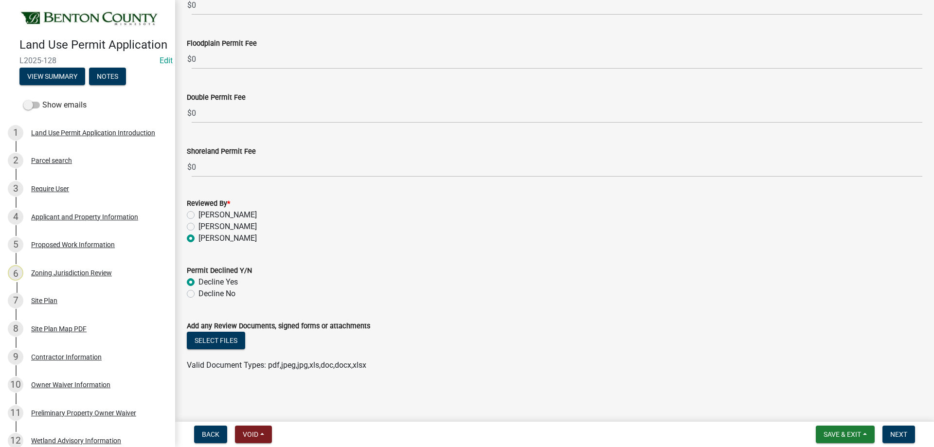
radio input "true"
click at [199, 295] on label "Decline No" at bounding box center [217, 294] width 37 height 12
click at [199, 294] on input "Decline No" at bounding box center [202, 291] width 6 height 6
radio input "true"
click at [227, 335] on button "Select files" at bounding box center [216, 341] width 58 height 18
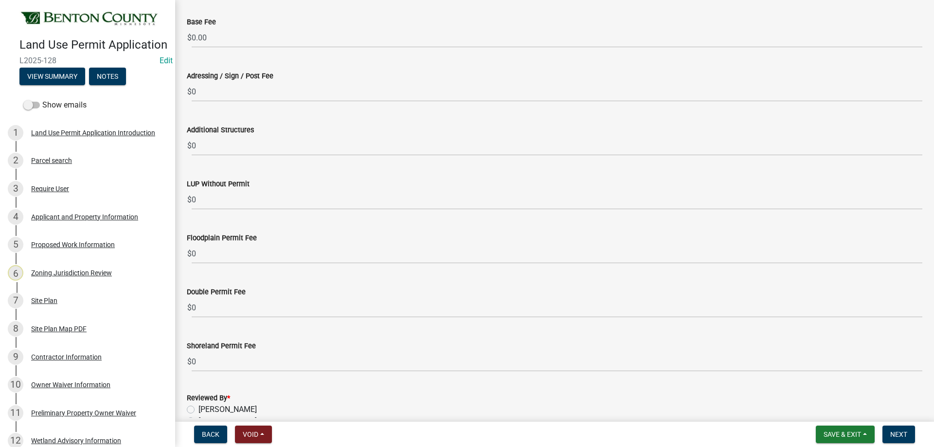
scroll to position [2668, 0]
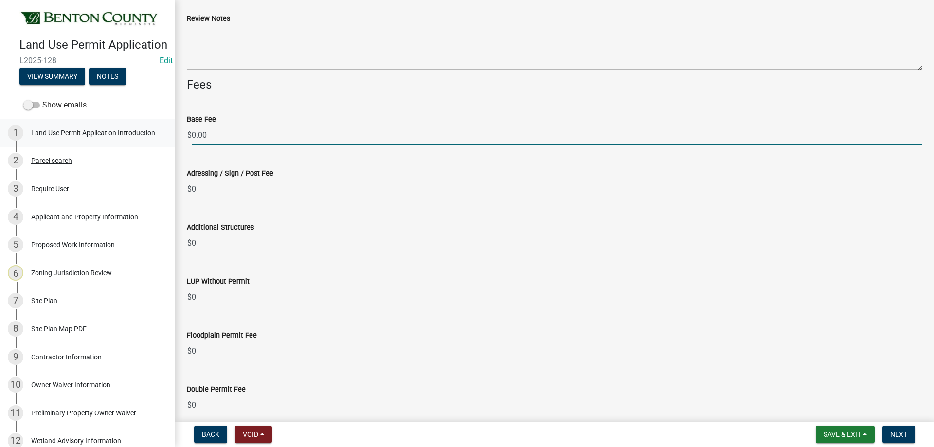
drag, startPoint x: 236, startPoint y: 134, endPoint x: 162, endPoint y: 133, distance: 73.5
click at [162, 133] on div "Land Use Permit Application L2025-128 Edit View Summary Notes Show emails 1 Lan…" at bounding box center [467, 223] width 934 height 447
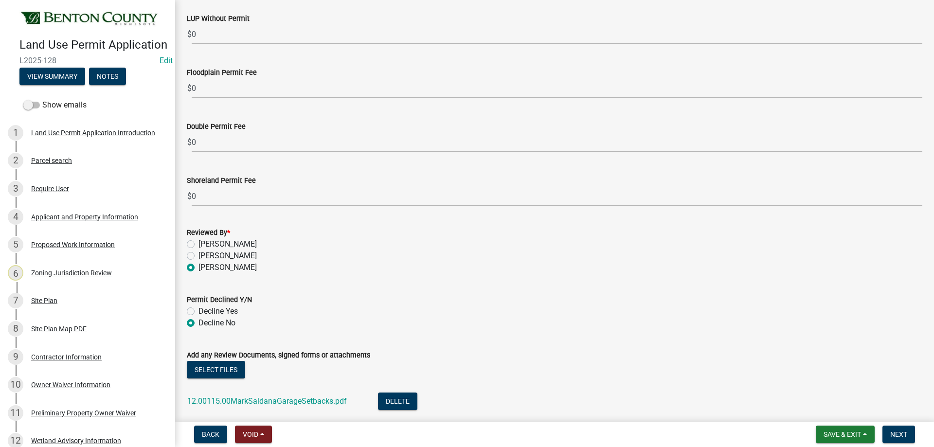
scroll to position [2996, 0]
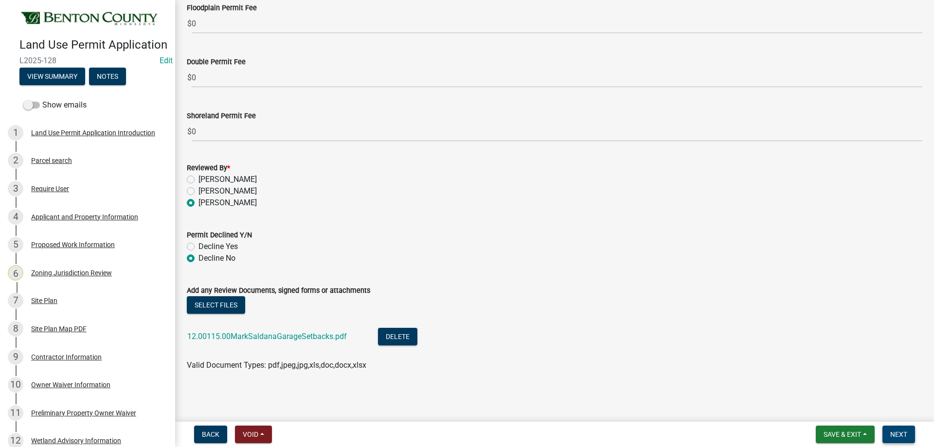
type input "100.00"
click at [911, 433] on button "Next" at bounding box center [899, 435] width 33 height 18
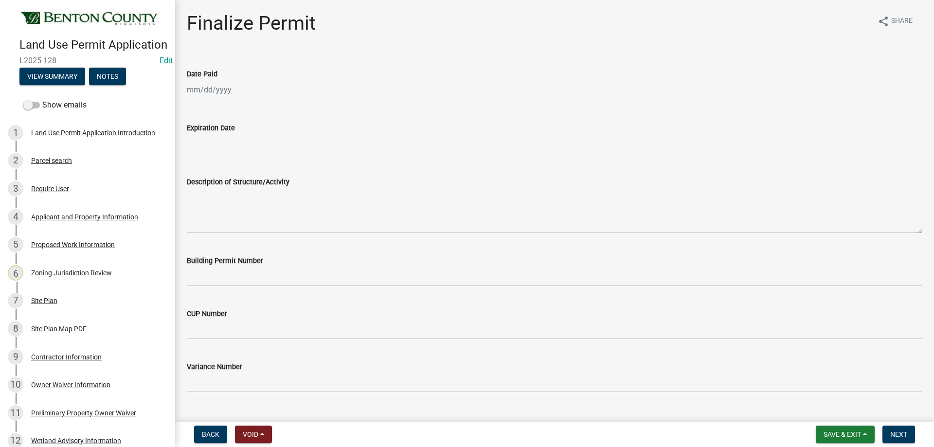
select select "9"
select select "2025"
click at [223, 94] on div "[PERSON_NAME] Feb Mar Apr [PERSON_NAME][DATE] Oct Nov [DATE] 1526 1527 1528 152…" at bounding box center [231, 90] width 89 height 20
click at [195, 184] on div "22" at bounding box center [197, 189] width 16 height 16
type input "[DATE]"
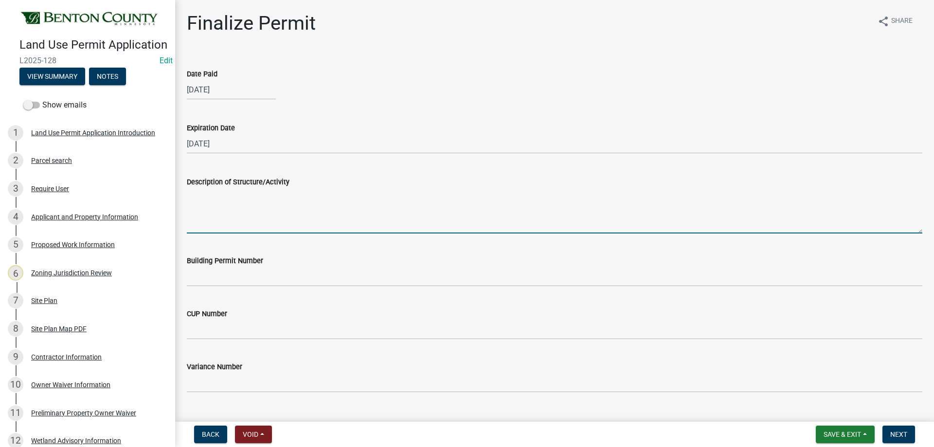
paste textarea "Construction of a 60’x120’ Storage Garage. MUST MEET MINIMUM REQUIRED PROPERTY …"
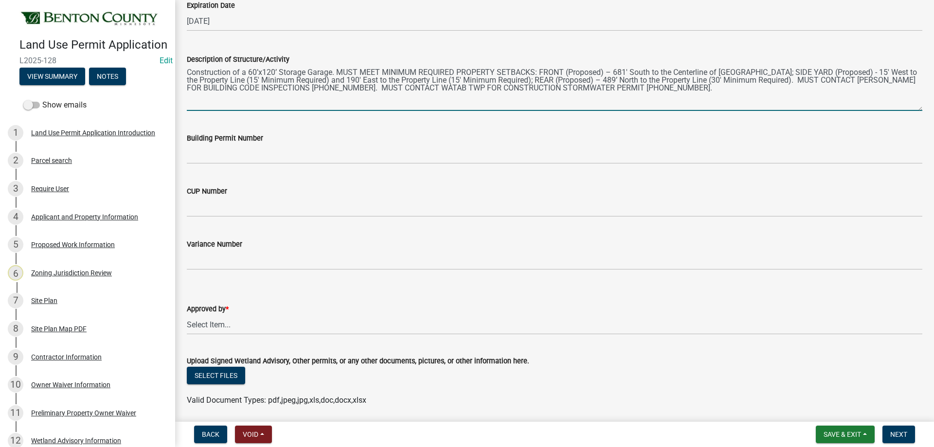
scroll to position [146, 0]
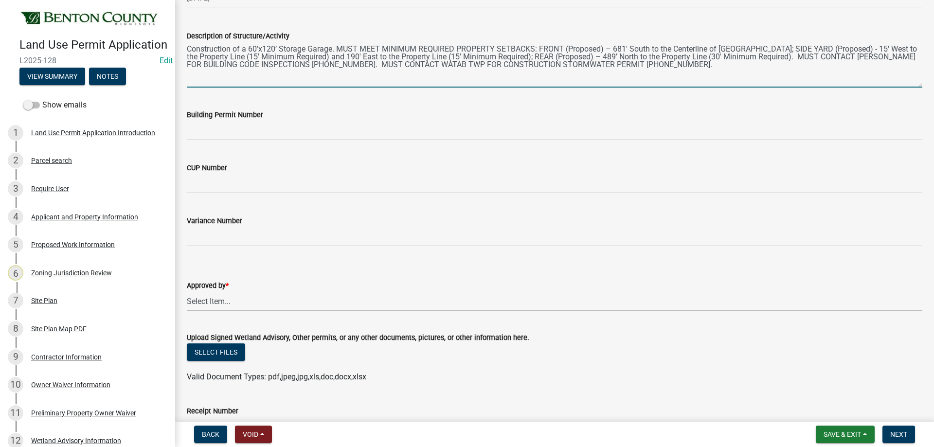
type textarea "Construction of a 60’x120’ Storage Garage. MUST MEET MINIMUM REQUIRED PROPERTY …"
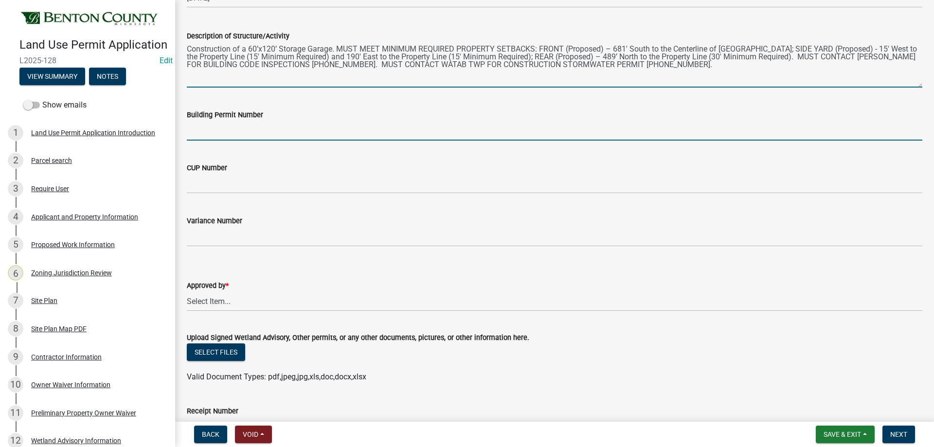
click at [240, 136] on input "Building Permit Number" at bounding box center [555, 131] width 736 height 20
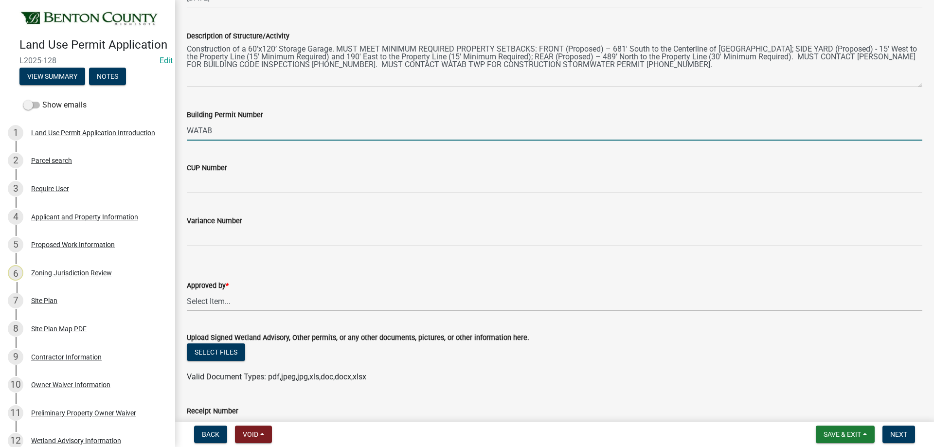
type input "WATAB"
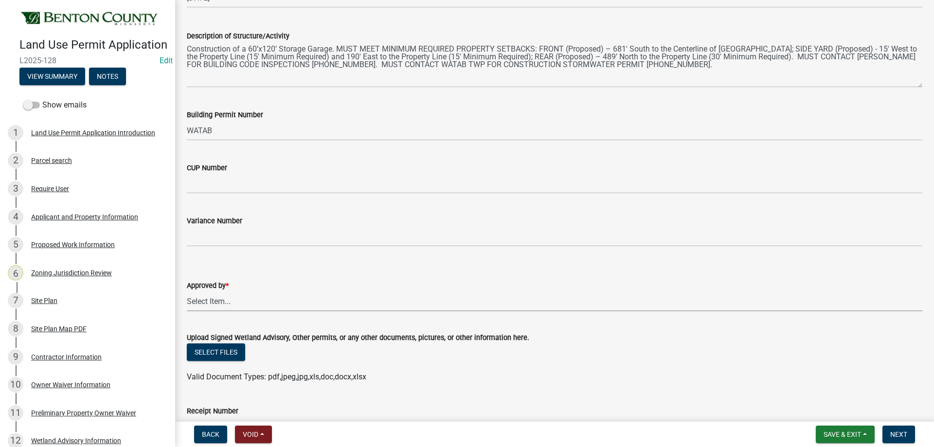
click at [225, 302] on select "Select Item... [PERSON_NAME] [PERSON_NAME] [PERSON_NAME]" at bounding box center [555, 301] width 736 height 20
click at [187, 291] on select "Select Item... [PERSON_NAME] [PERSON_NAME] [PERSON_NAME]" at bounding box center [555, 301] width 736 height 20
select select "2873f93f-8df0-4e6b-8434-4300eee57b0f"
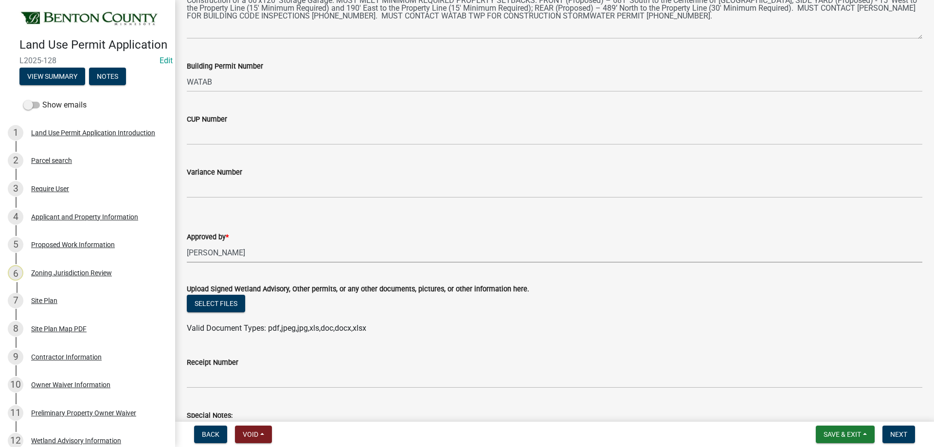
scroll to position [69, 0]
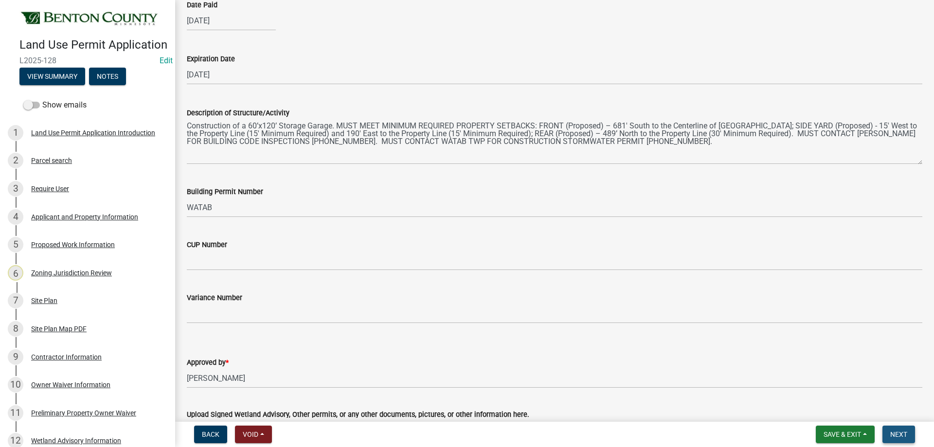
click at [909, 434] on button "Next" at bounding box center [899, 435] width 33 height 18
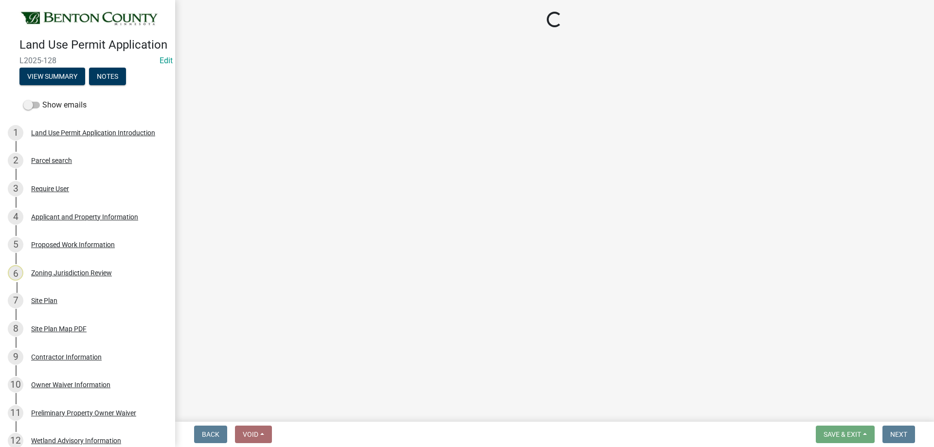
select select "3: 3"
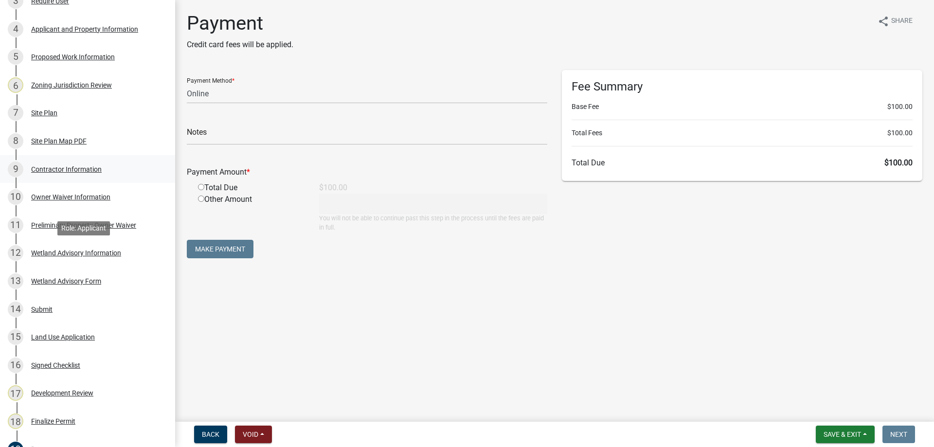
scroll to position [79, 0]
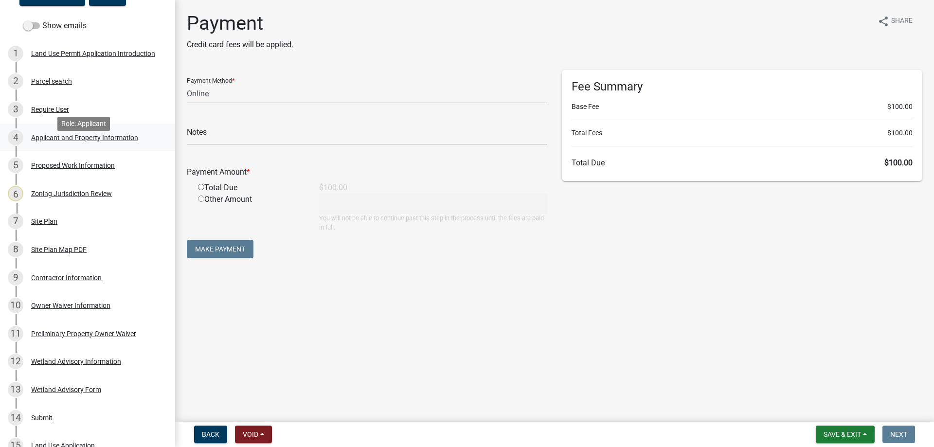
click at [75, 141] on div "Applicant and Property Information" at bounding box center [84, 137] width 107 height 7
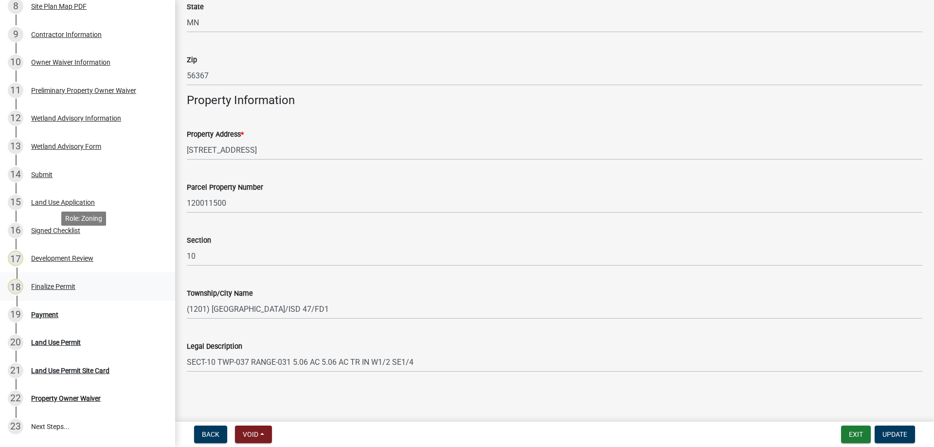
scroll to position [420, 0]
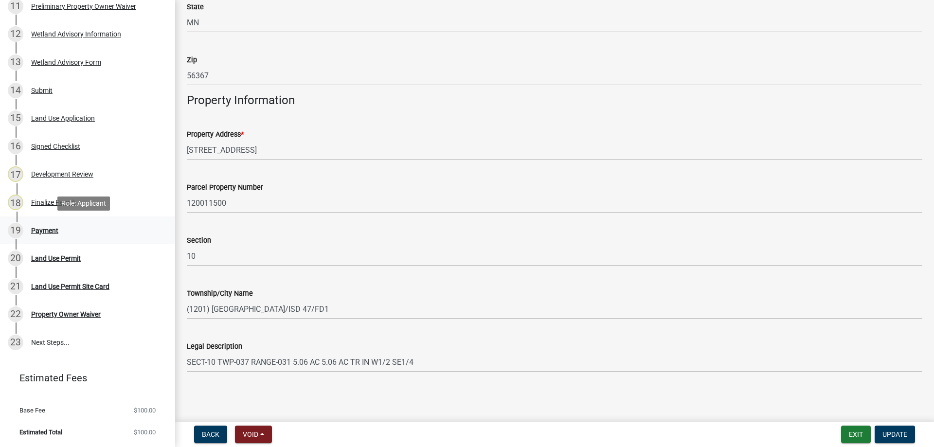
click at [52, 227] on div "Payment" at bounding box center [44, 230] width 27 height 7
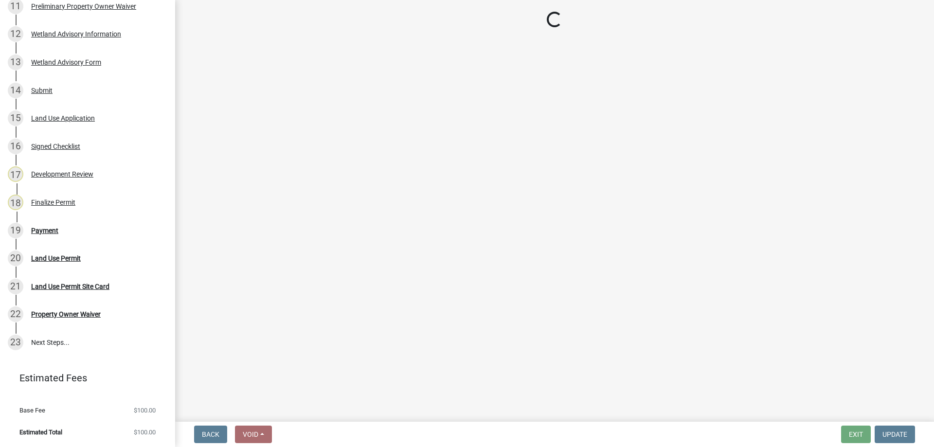
select select "3: 3"
